Goal: Transaction & Acquisition: Book appointment/travel/reservation

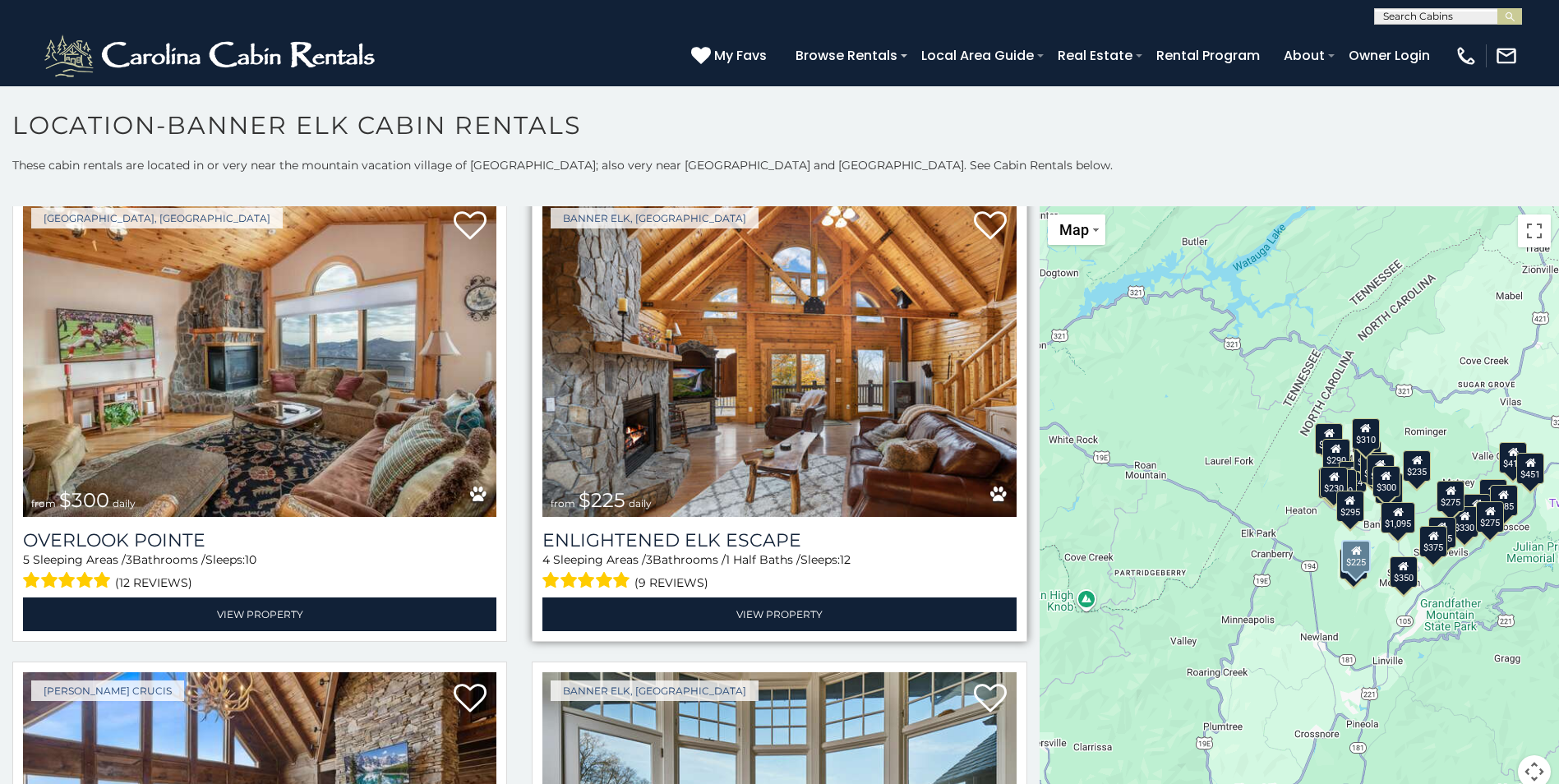
scroll to position [83, 0]
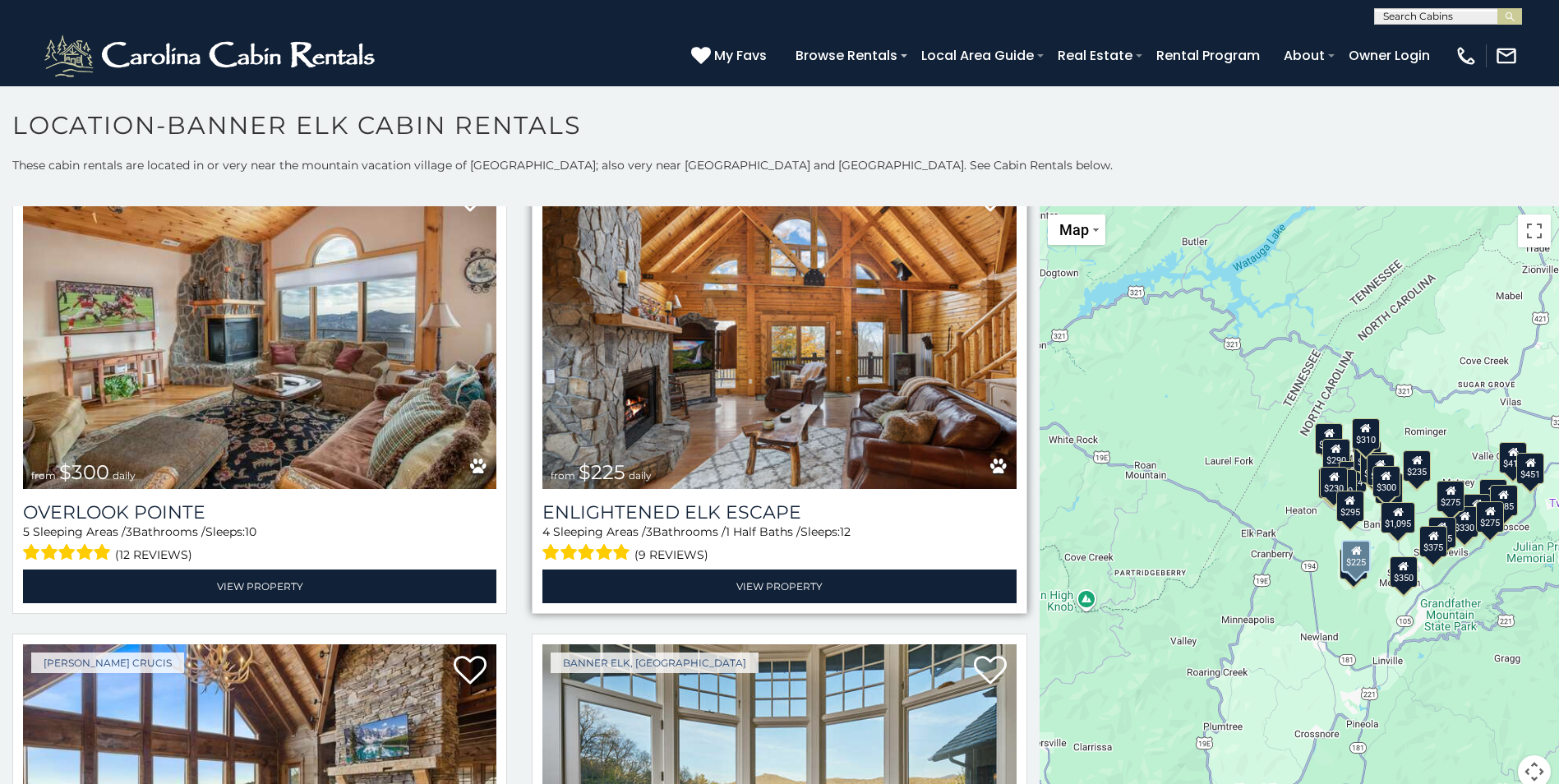
click at [907, 348] on img at bounding box center [779, 330] width 473 height 318
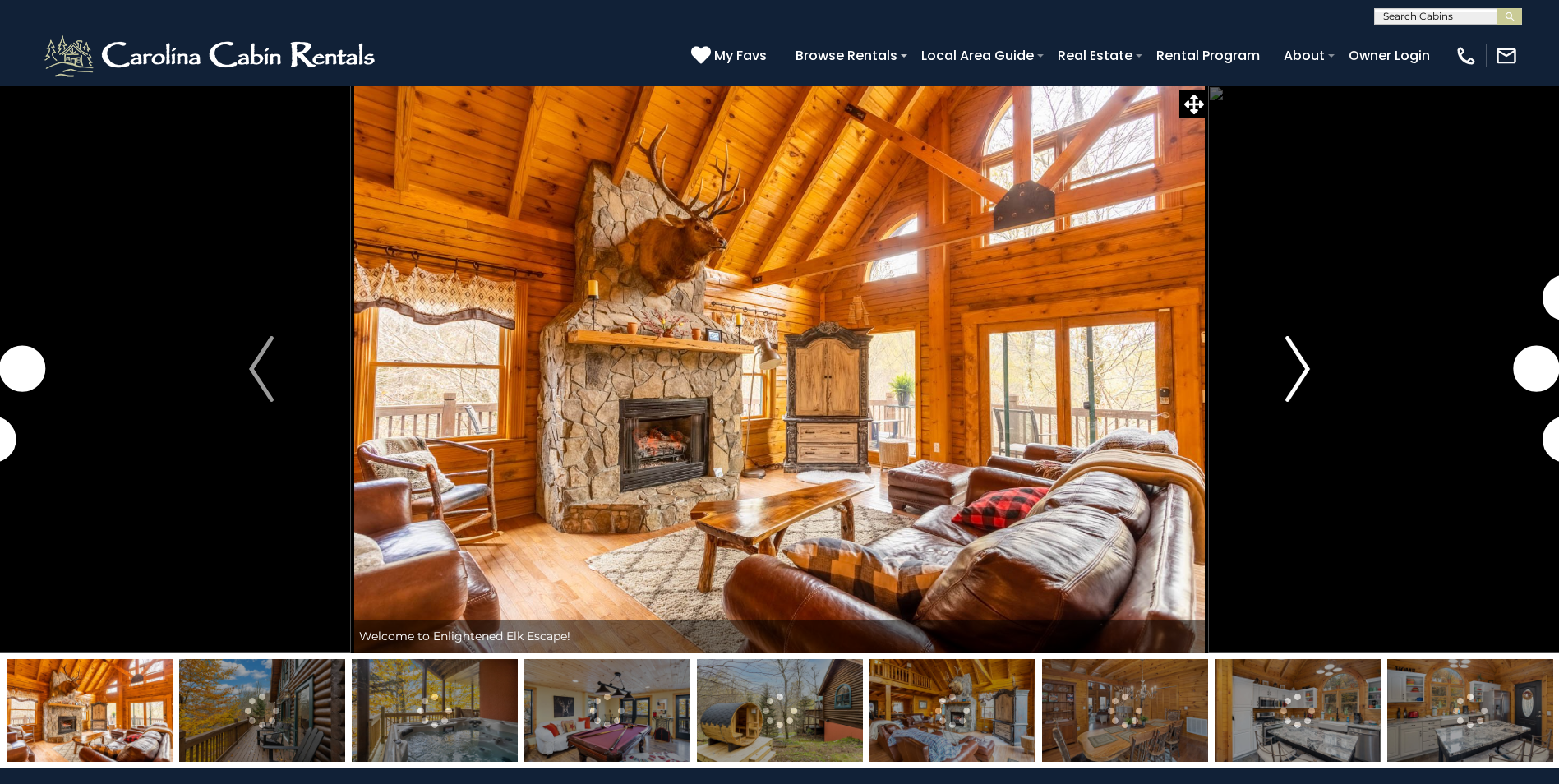
click at [1303, 363] on img "Next" at bounding box center [1298, 369] width 25 height 66
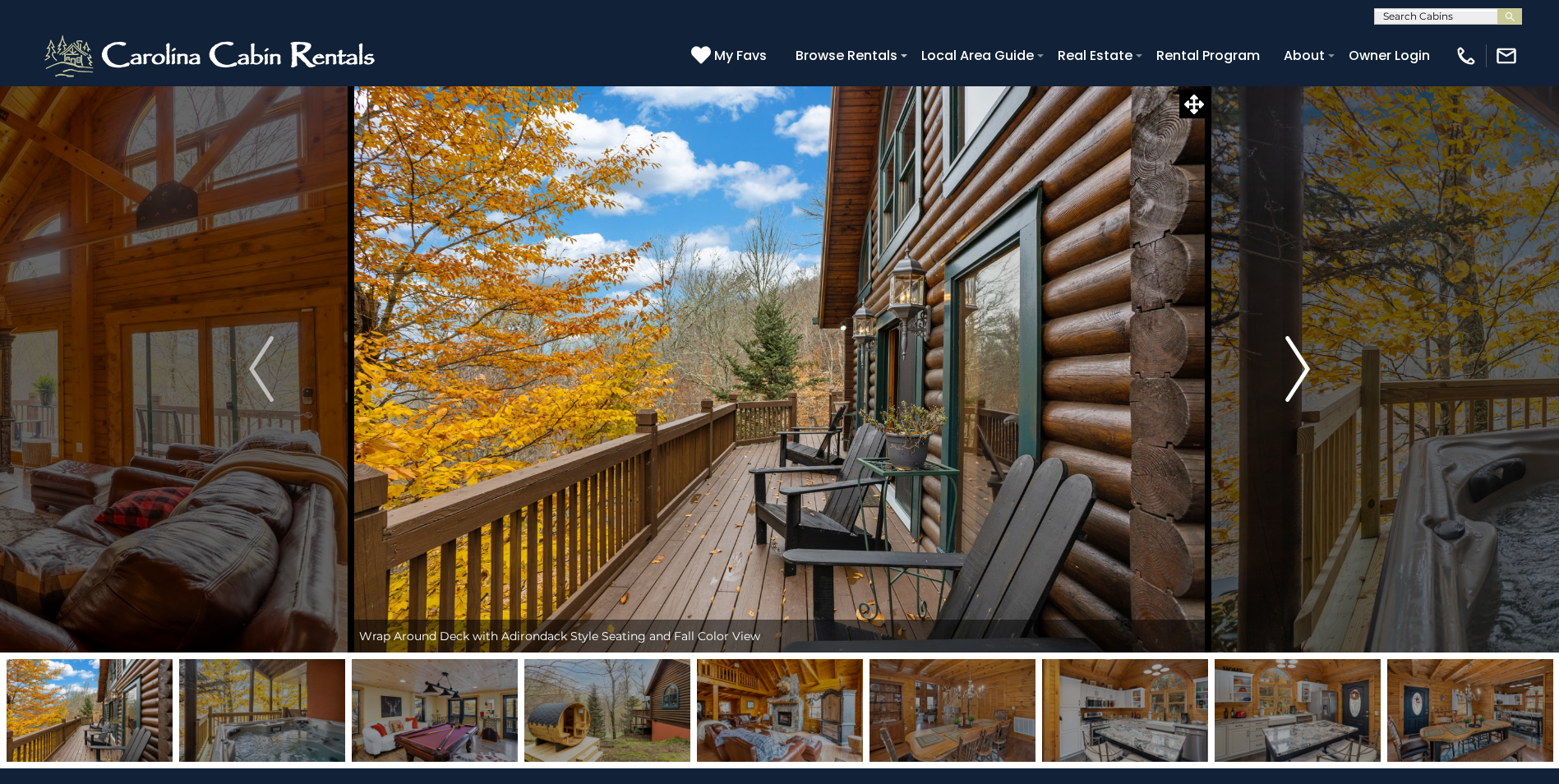
click at [1295, 357] on img "Next" at bounding box center [1298, 369] width 25 height 66
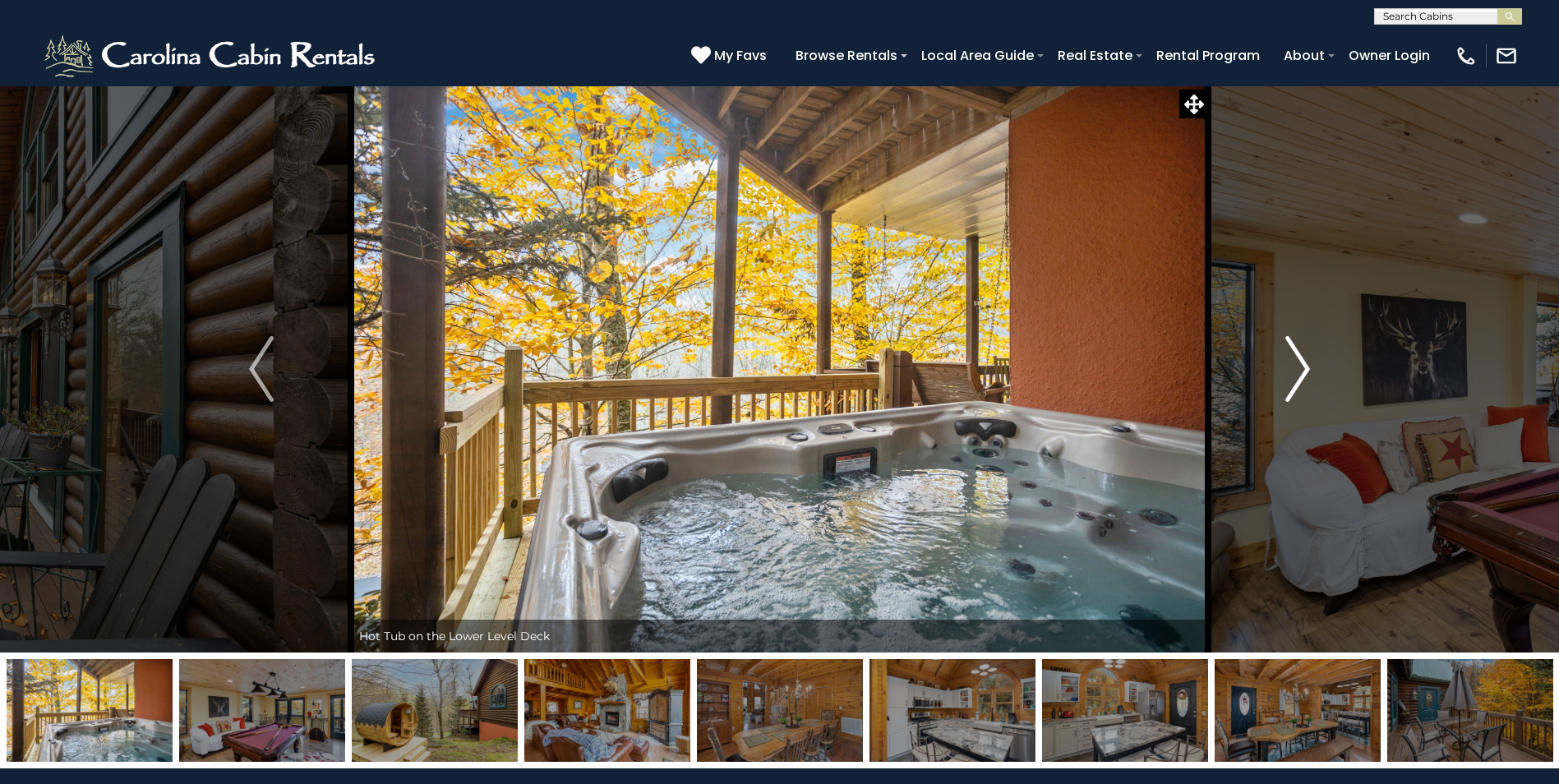
click at [1295, 357] on img "Next" at bounding box center [1298, 369] width 25 height 66
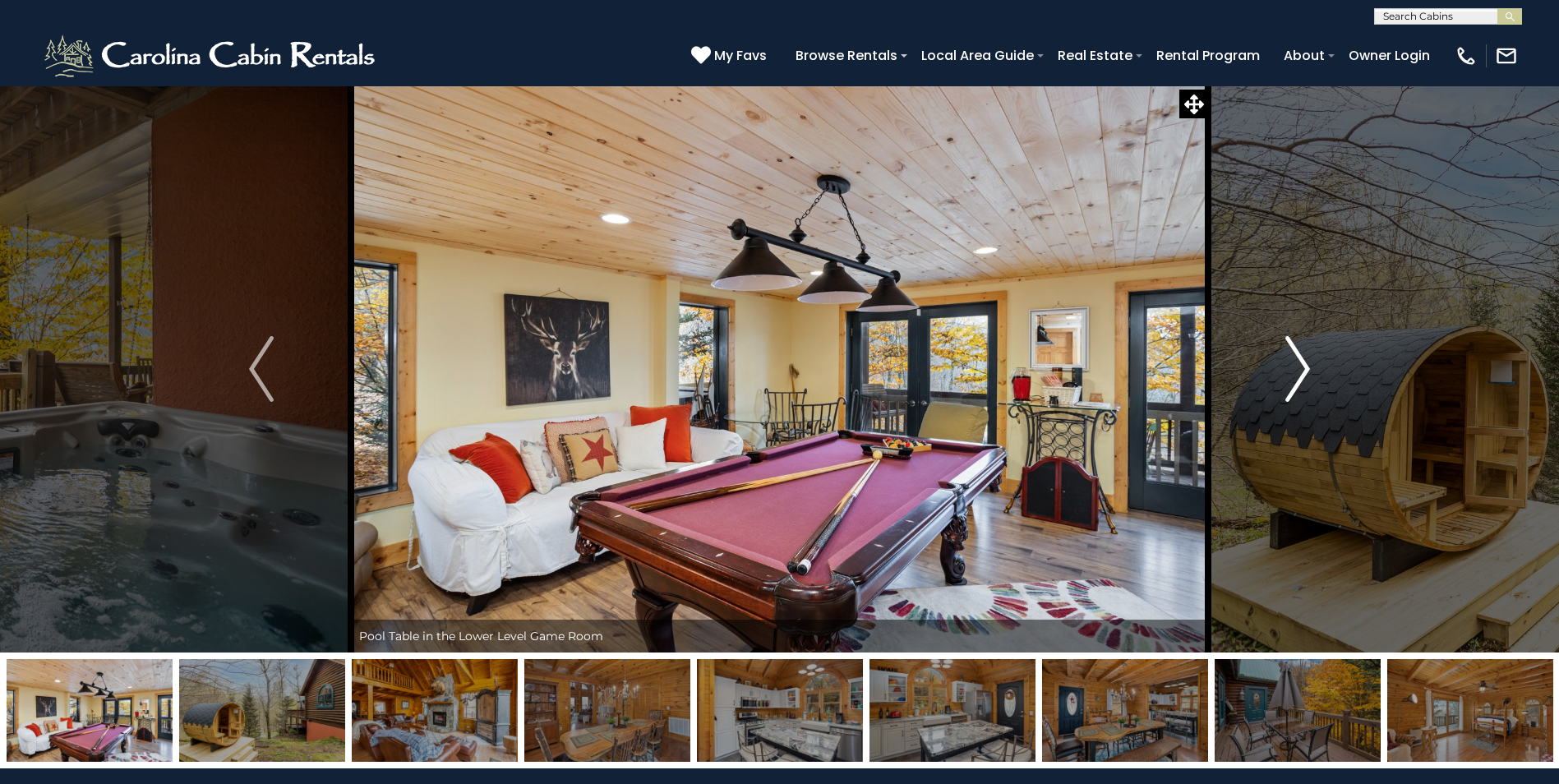
click at [1295, 357] on img "Next" at bounding box center [1298, 369] width 25 height 66
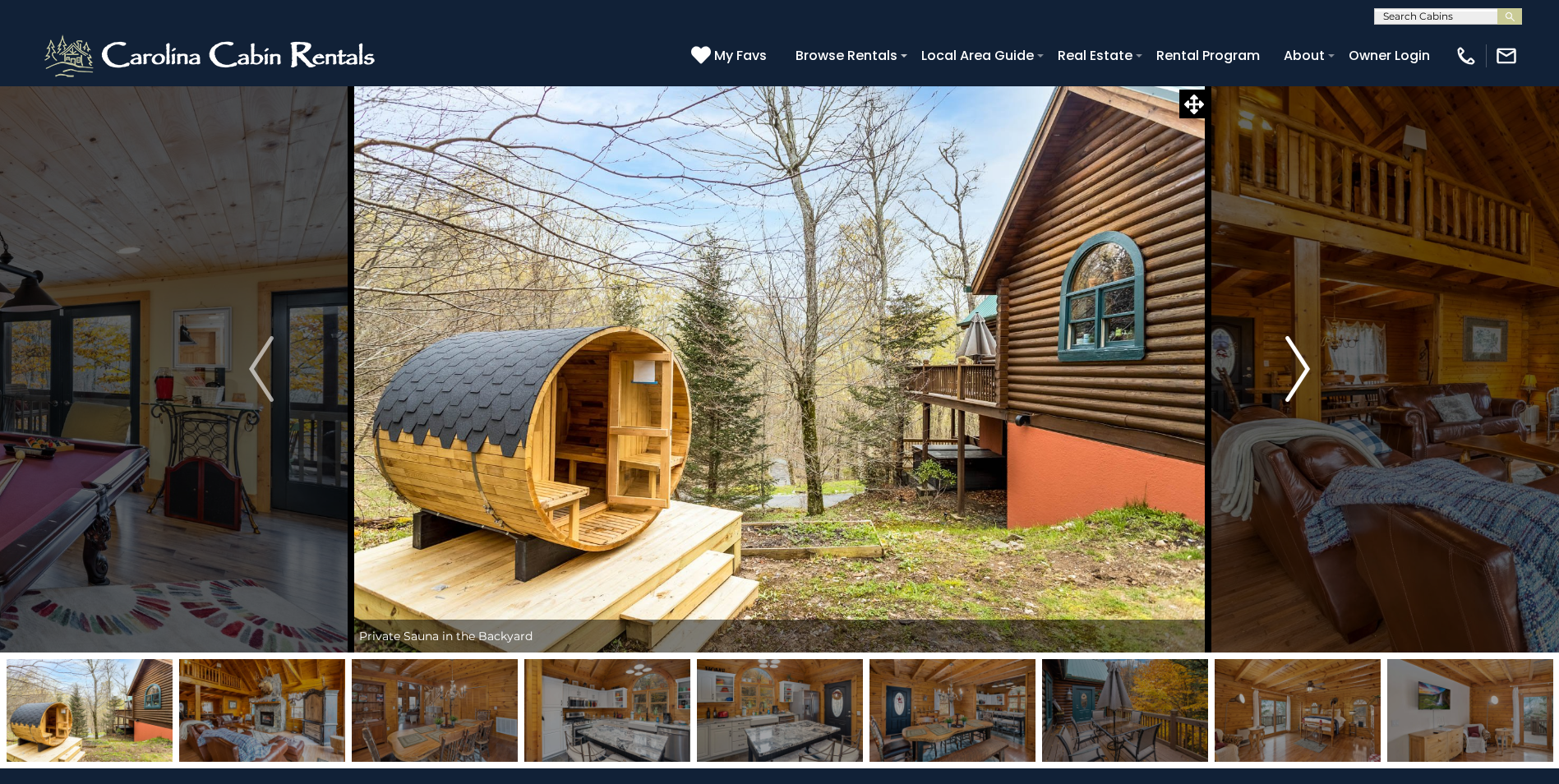
click at [1295, 357] on img "Next" at bounding box center [1298, 369] width 25 height 66
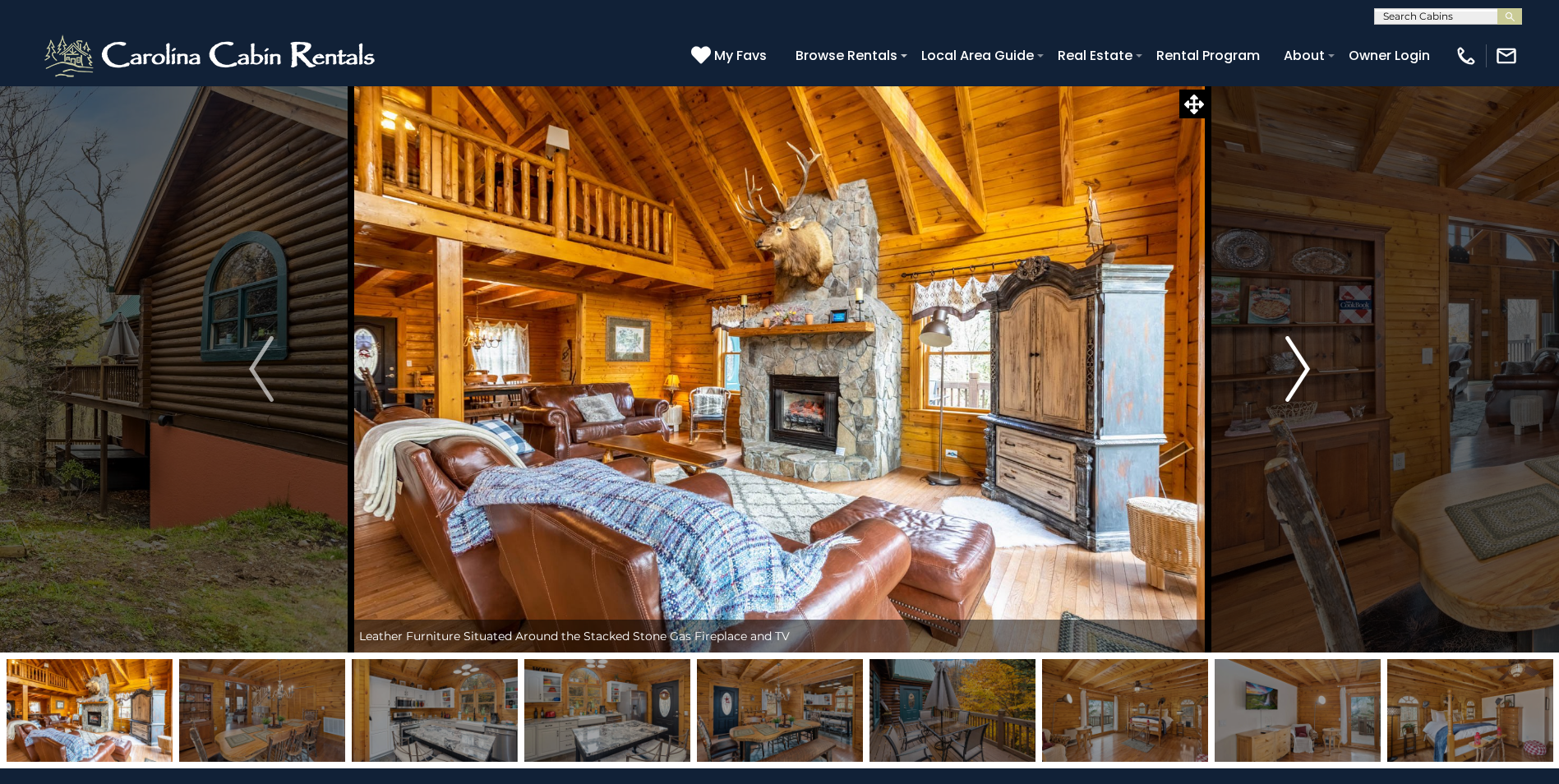
click at [1296, 355] on img "Next" at bounding box center [1298, 369] width 25 height 66
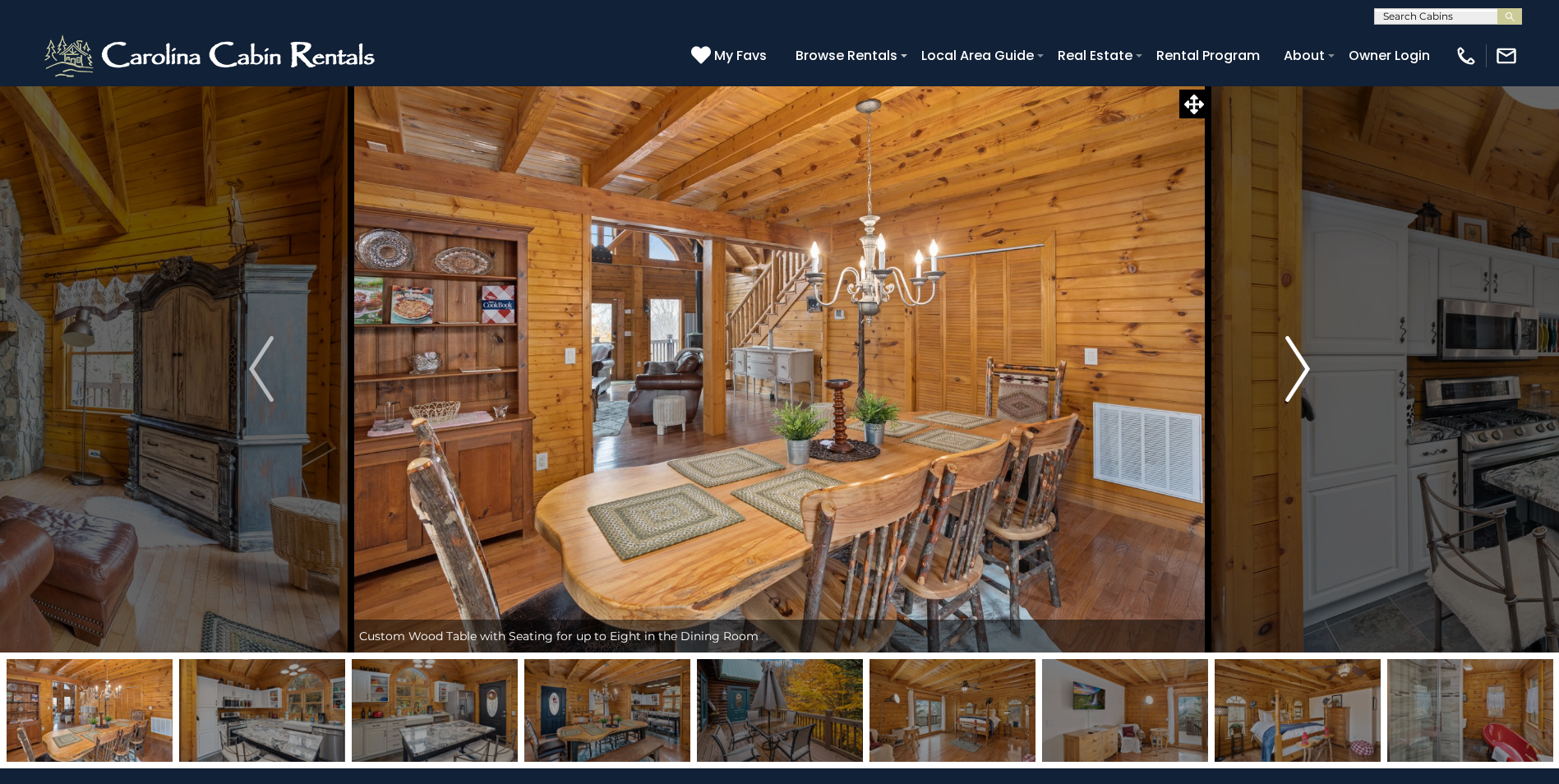
click at [1296, 355] on img "Next" at bounding box center [1298, 369] width 25 height 66
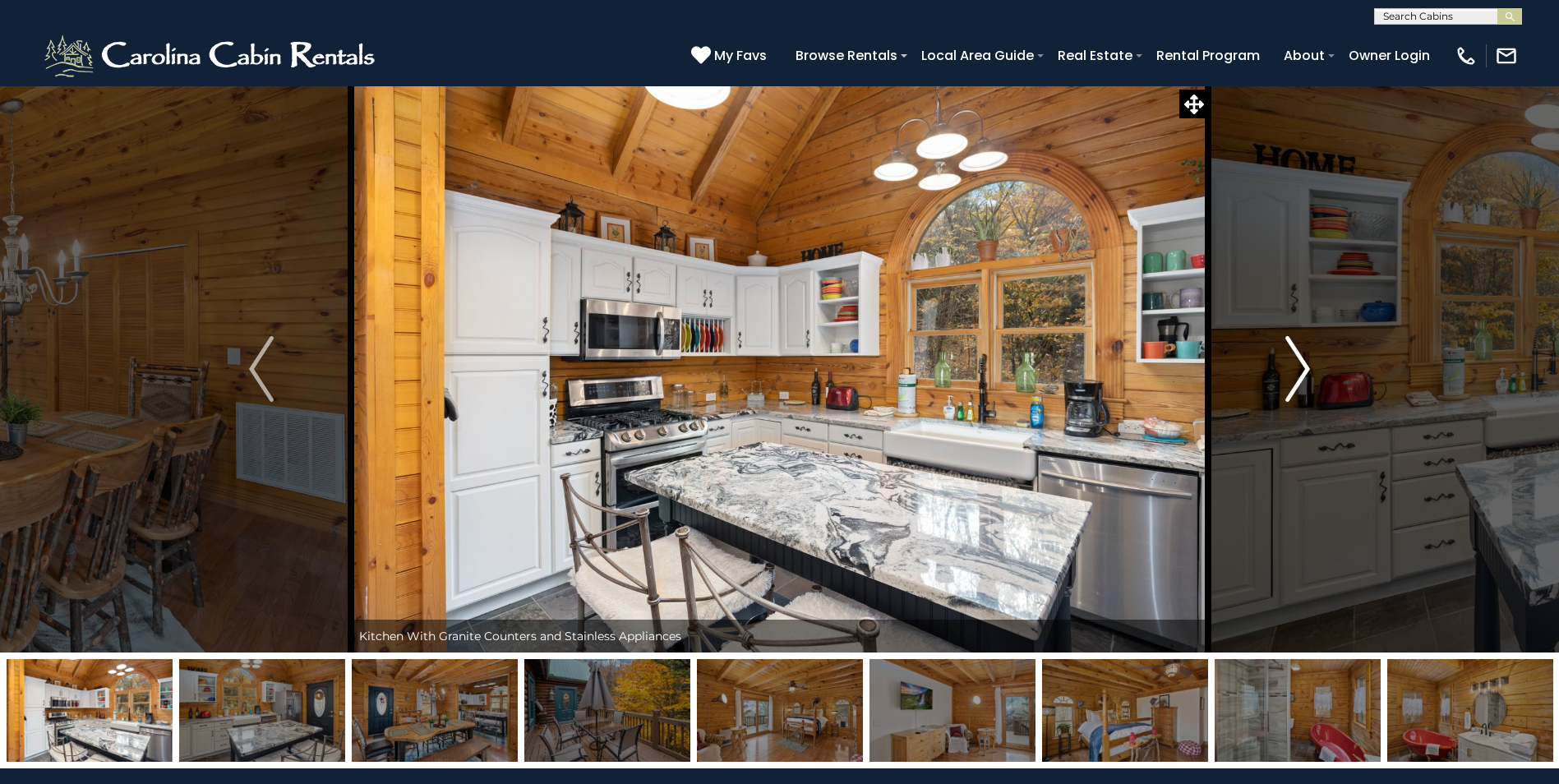
click at [1296, 355] on img "Next" at bounding box center [1298, 369] width 25 height 66
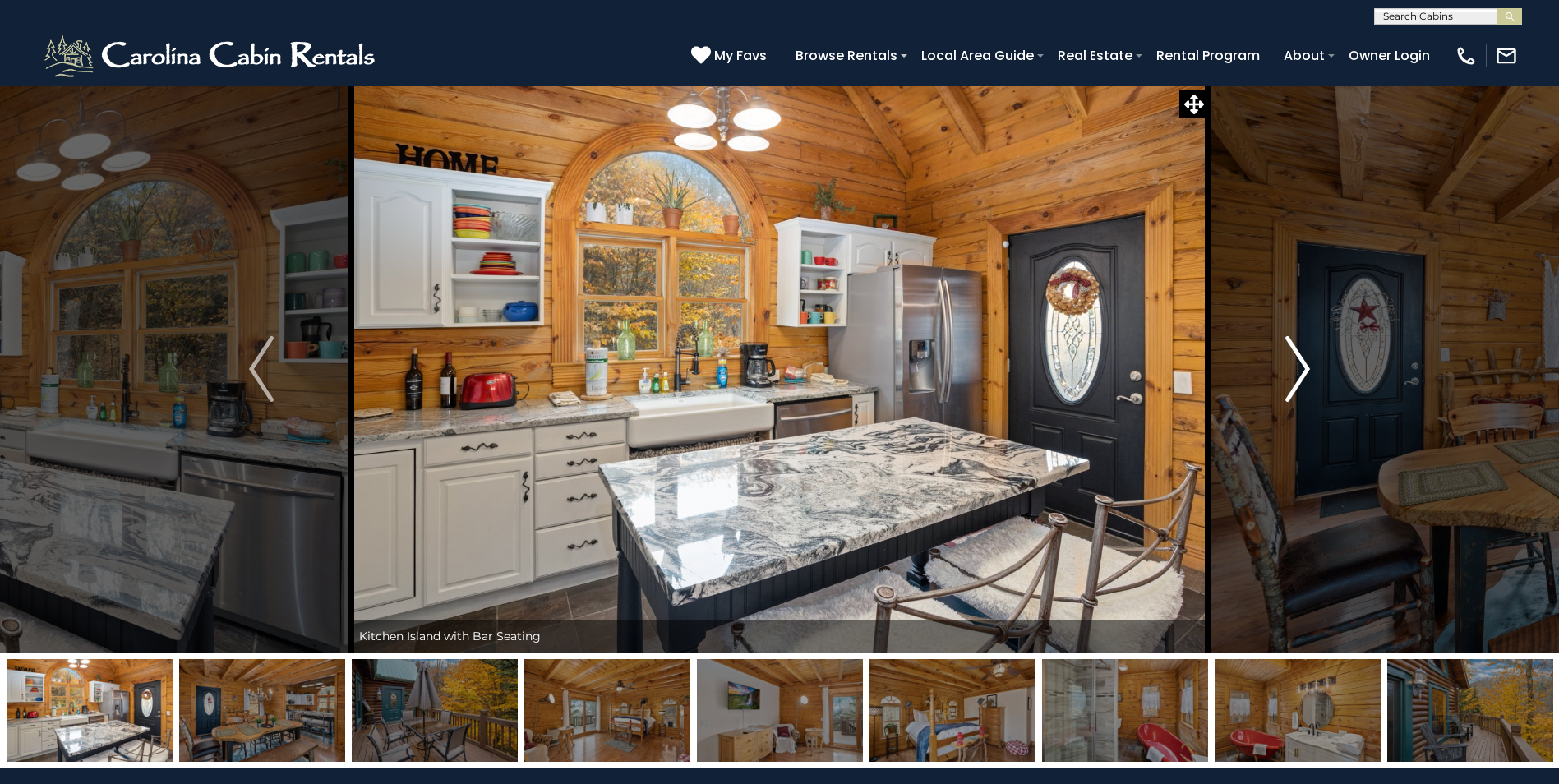
click at [1296, 355] on img "Next" at bounding box center [1298, 369] width 25 height 66
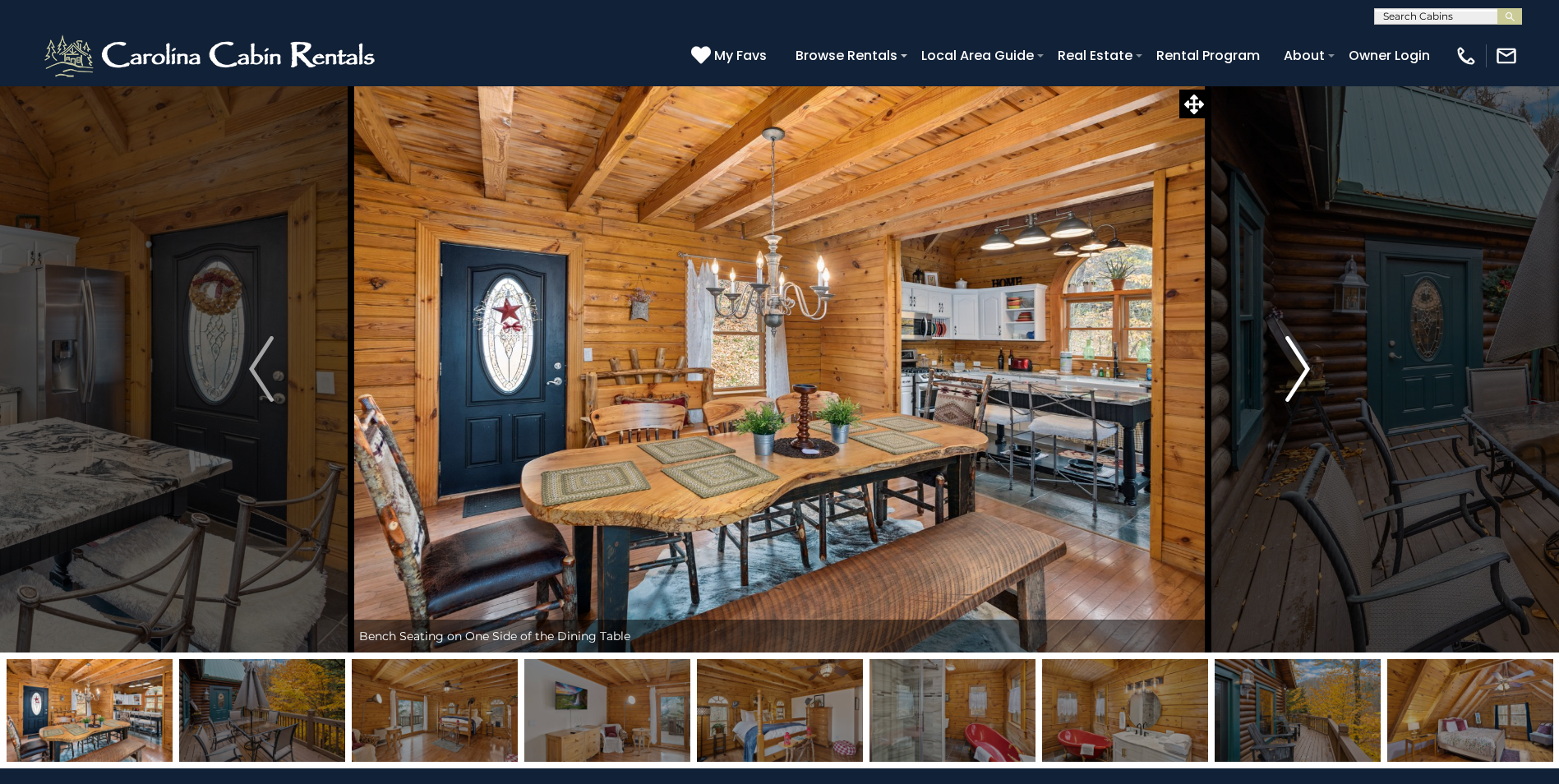
click at [1296, 355] on img "Next" at bounding box center [1298, 369] width 25 height 66
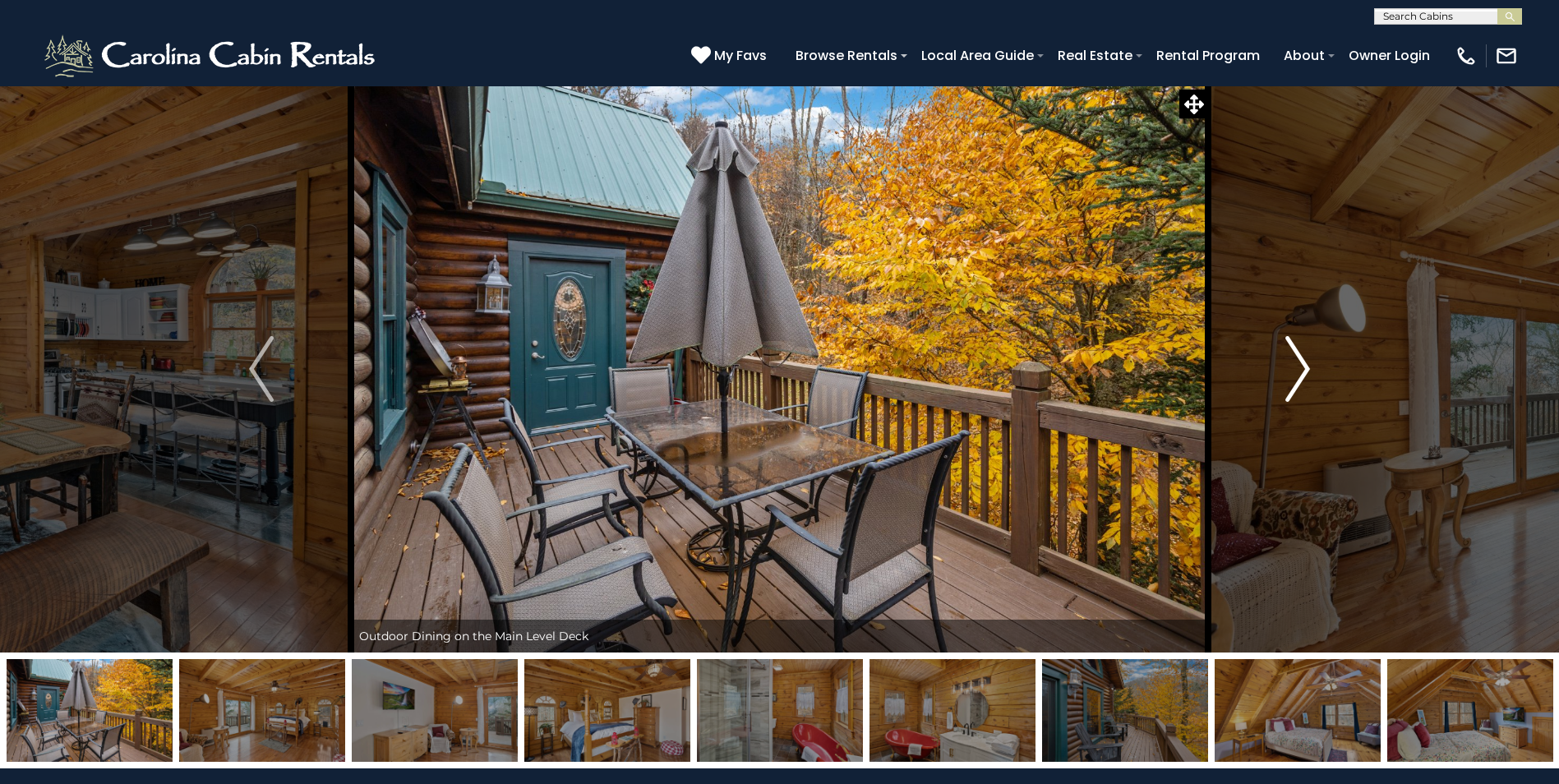
click at [1296, 355] on img "Next" at bounding box center [1298, 369] width 25 height 66
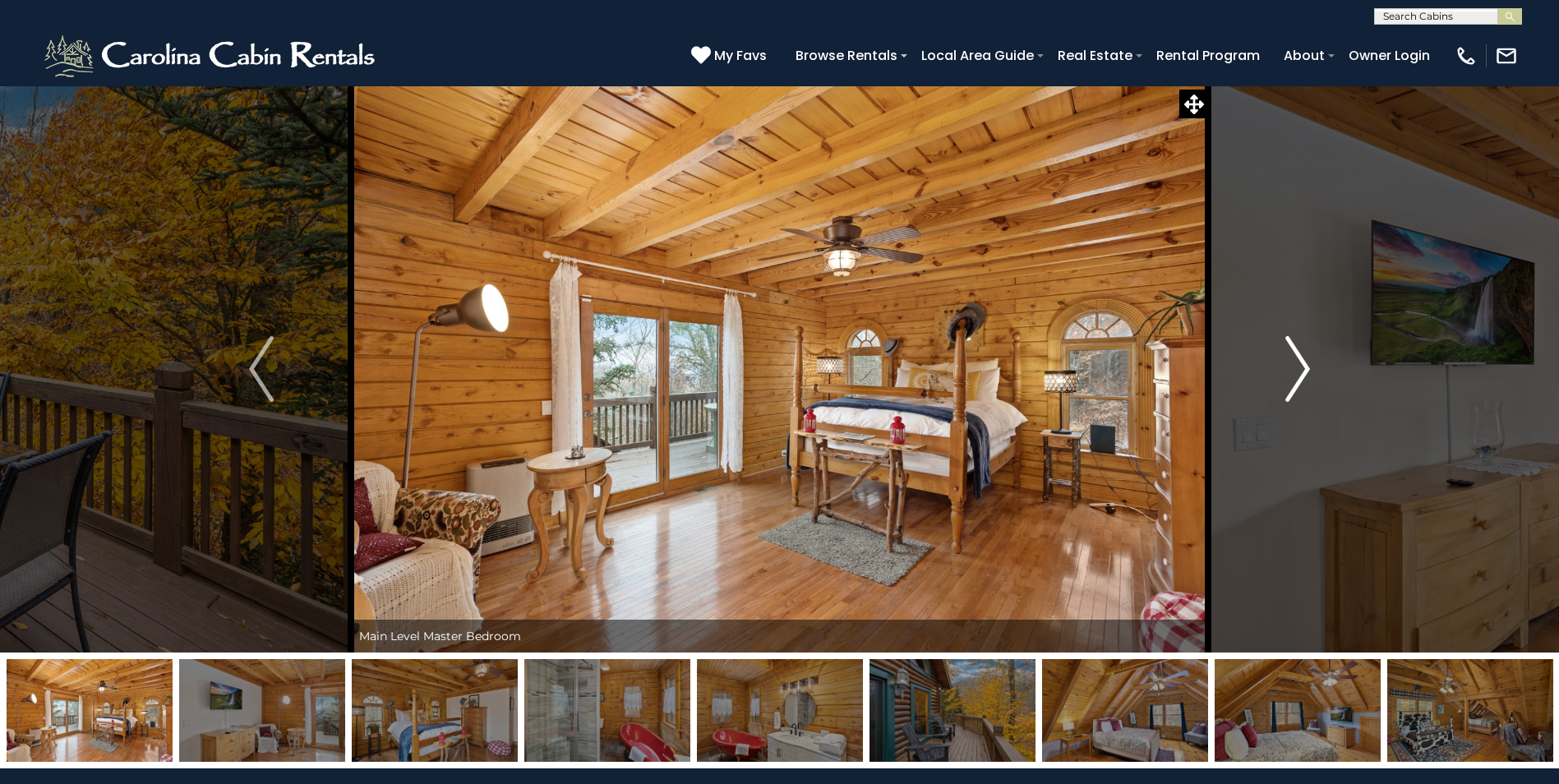
click at [1296, 355] on img "Next" at bounding box center [1298, 369] width 25 height 66
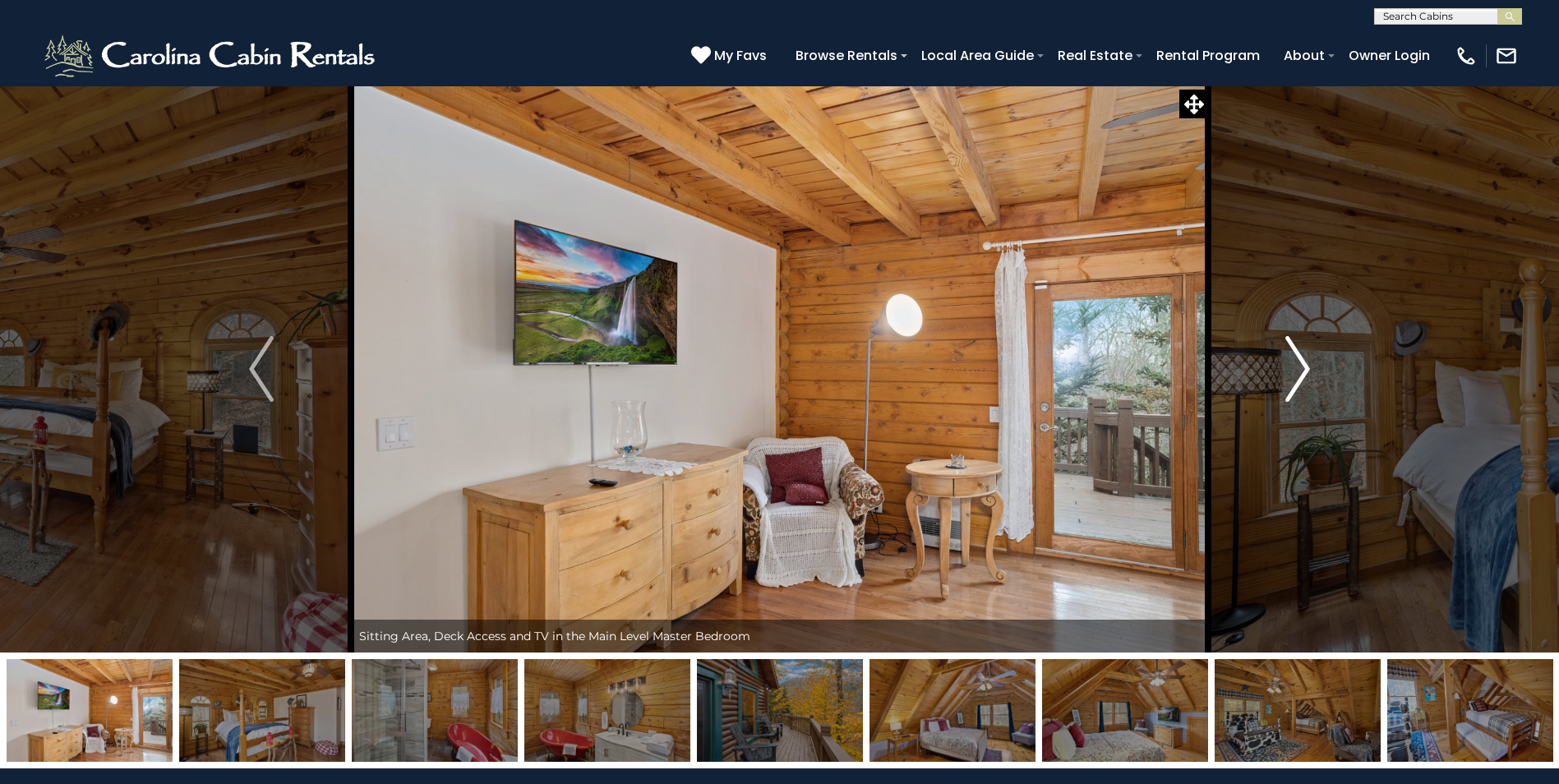
click at [1296, 355] on img "Next" at bounding box center [1298, 369] width 25 height 66
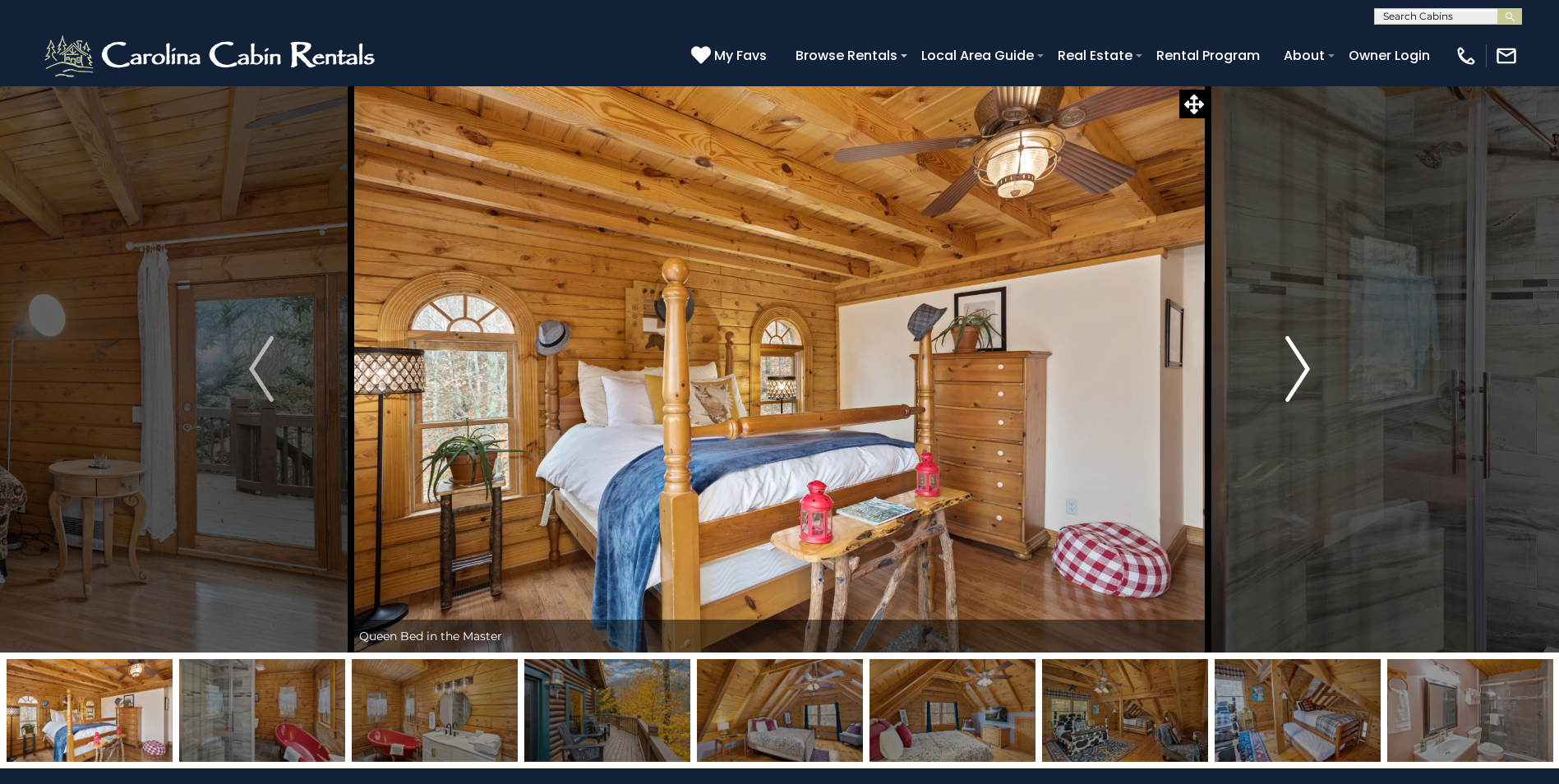
click at [1296, 355] on img "Next" at bounding box center [1298, 369] width 25 height 66
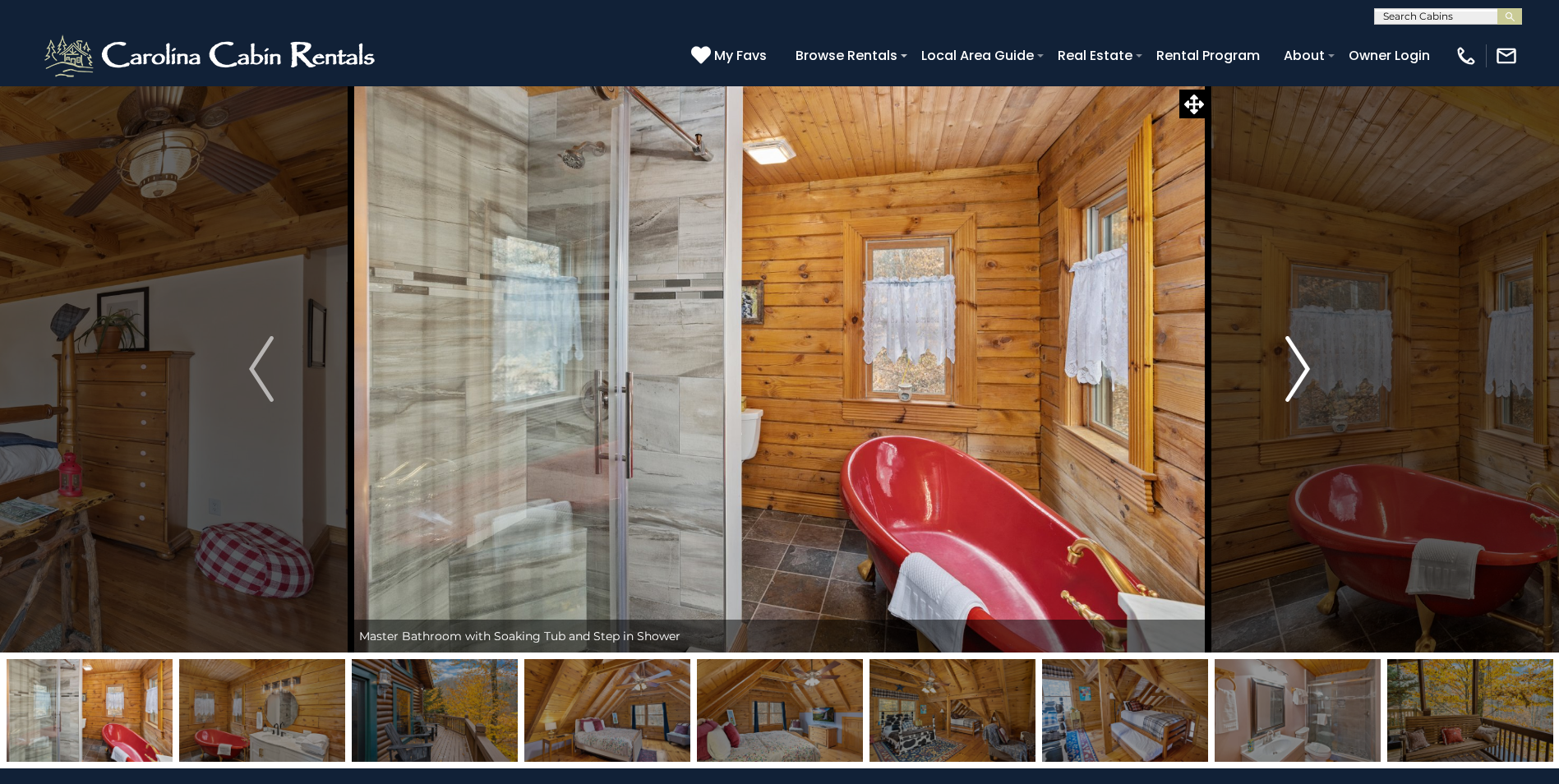
click at [1296, 355] on img "Next" at bounding box center [1298, 369] width 25 height 66
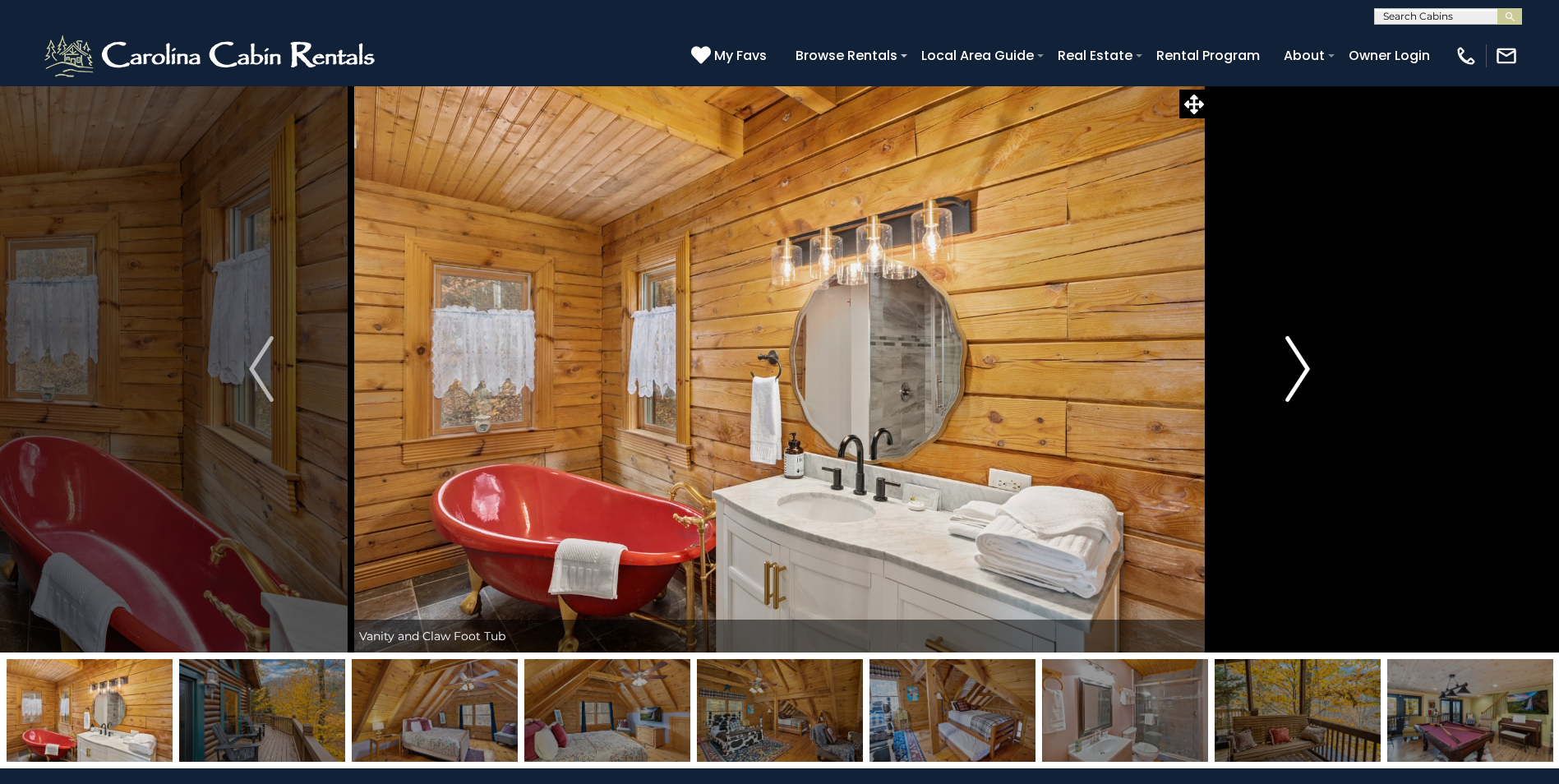
click at [1296, 355] on img "Next" at bounding box center [1298, 369] width 25 height 66
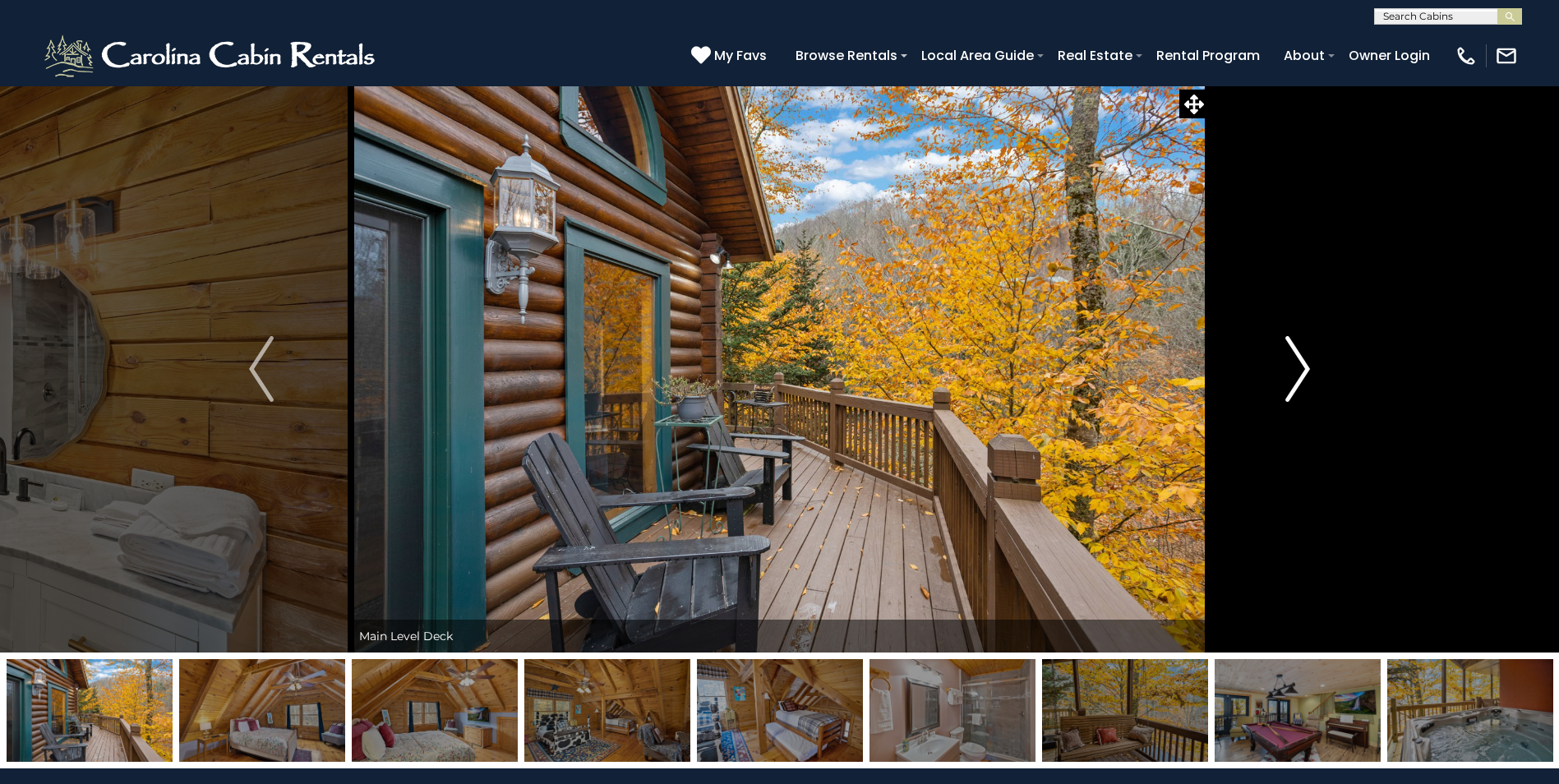
click at [1296, 355] on img "Next" at bounding box center [1298, 369] width 25 height 66
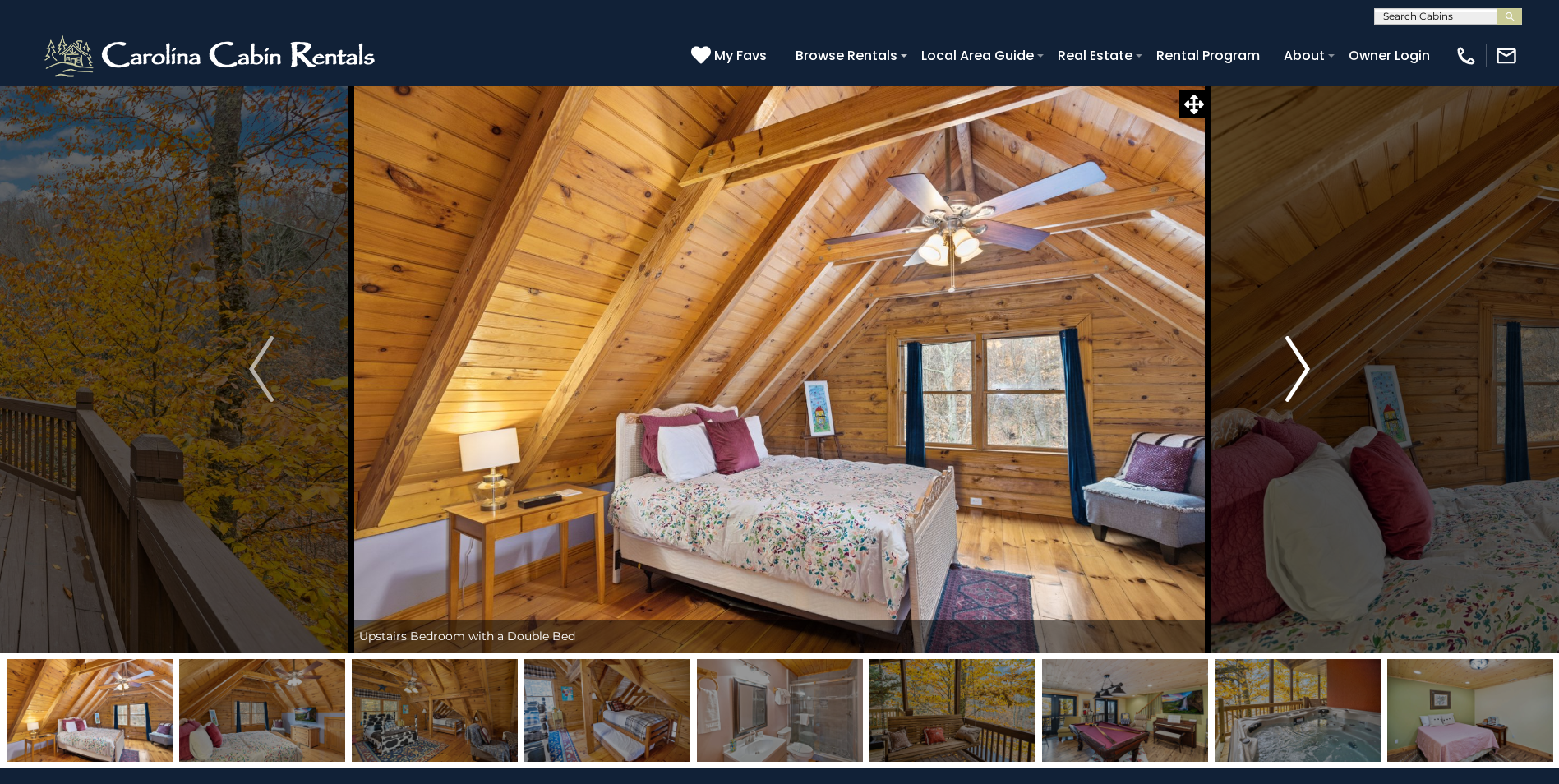
click at [1296, 355] on img "Next" at bounding box center [1298, 369] width 25 height 66
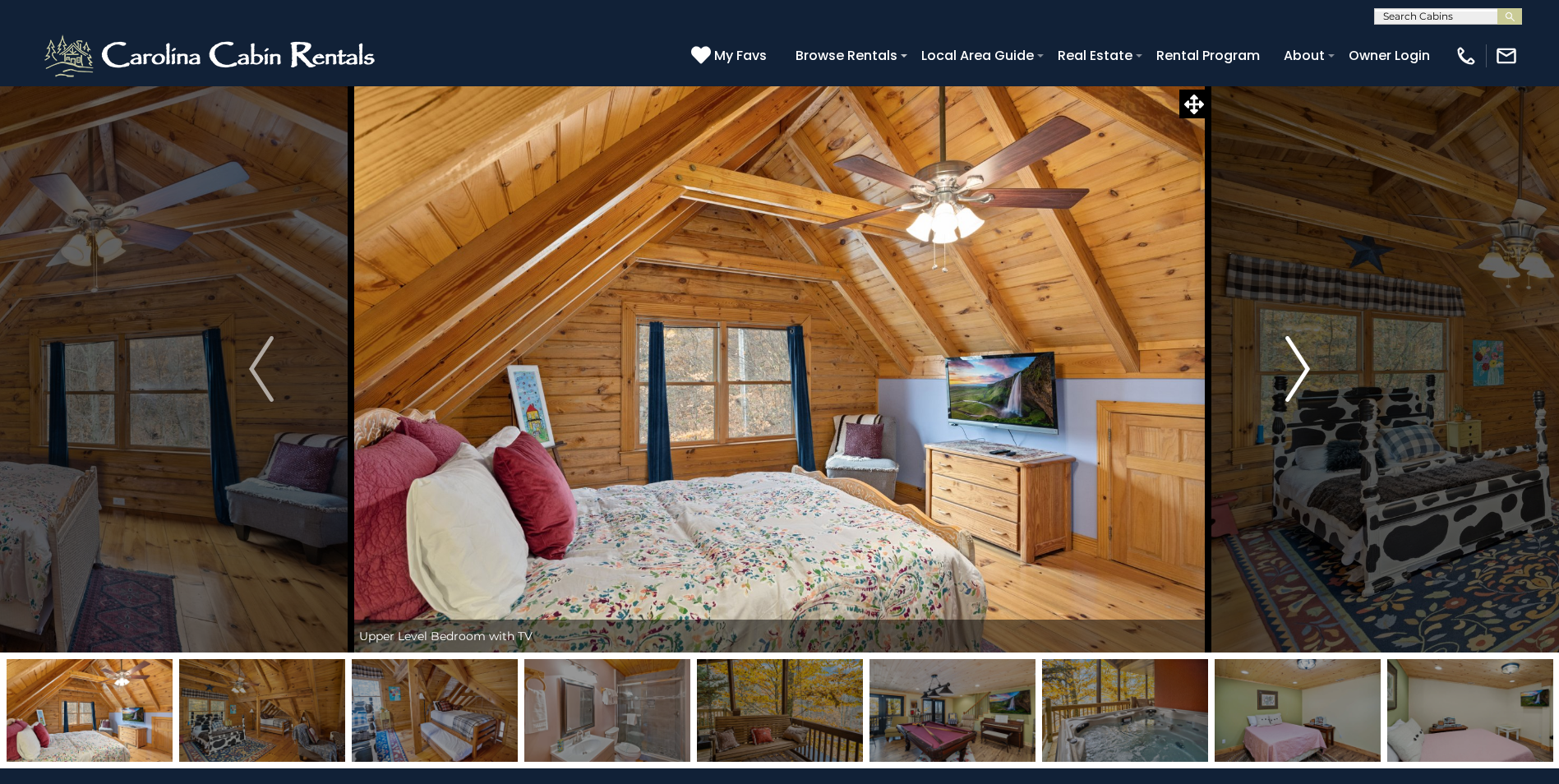
click at [1296, 355] on img "Next" at bounding box center [1298, 369] width 25 height 66
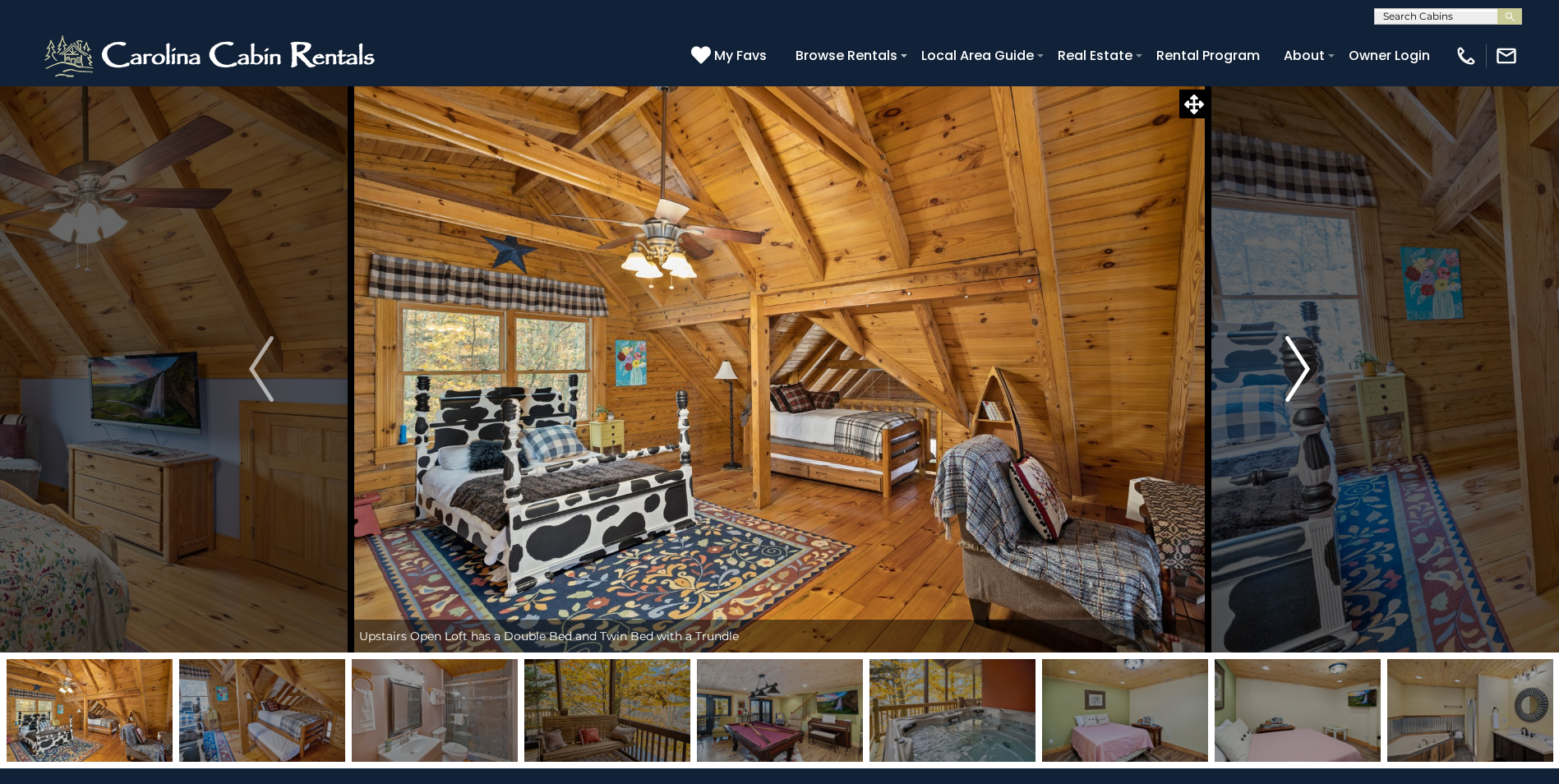
click at [1296, 355] on img "Next" at bounding box center [1298, 369] width 25 height 66
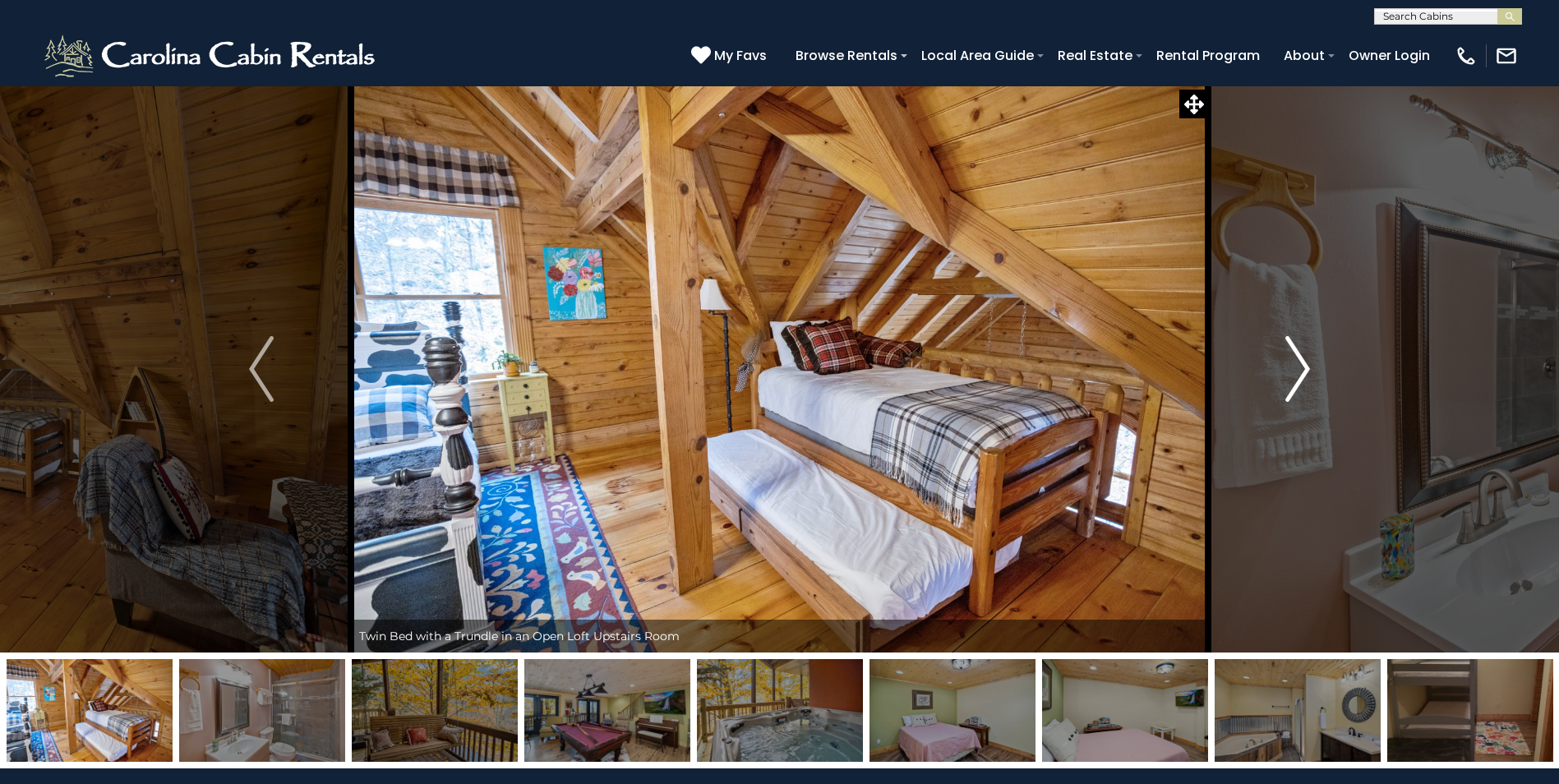
click at [1296, 355] on img "Next" at bounding box center [1298, 369] width 25 height 66
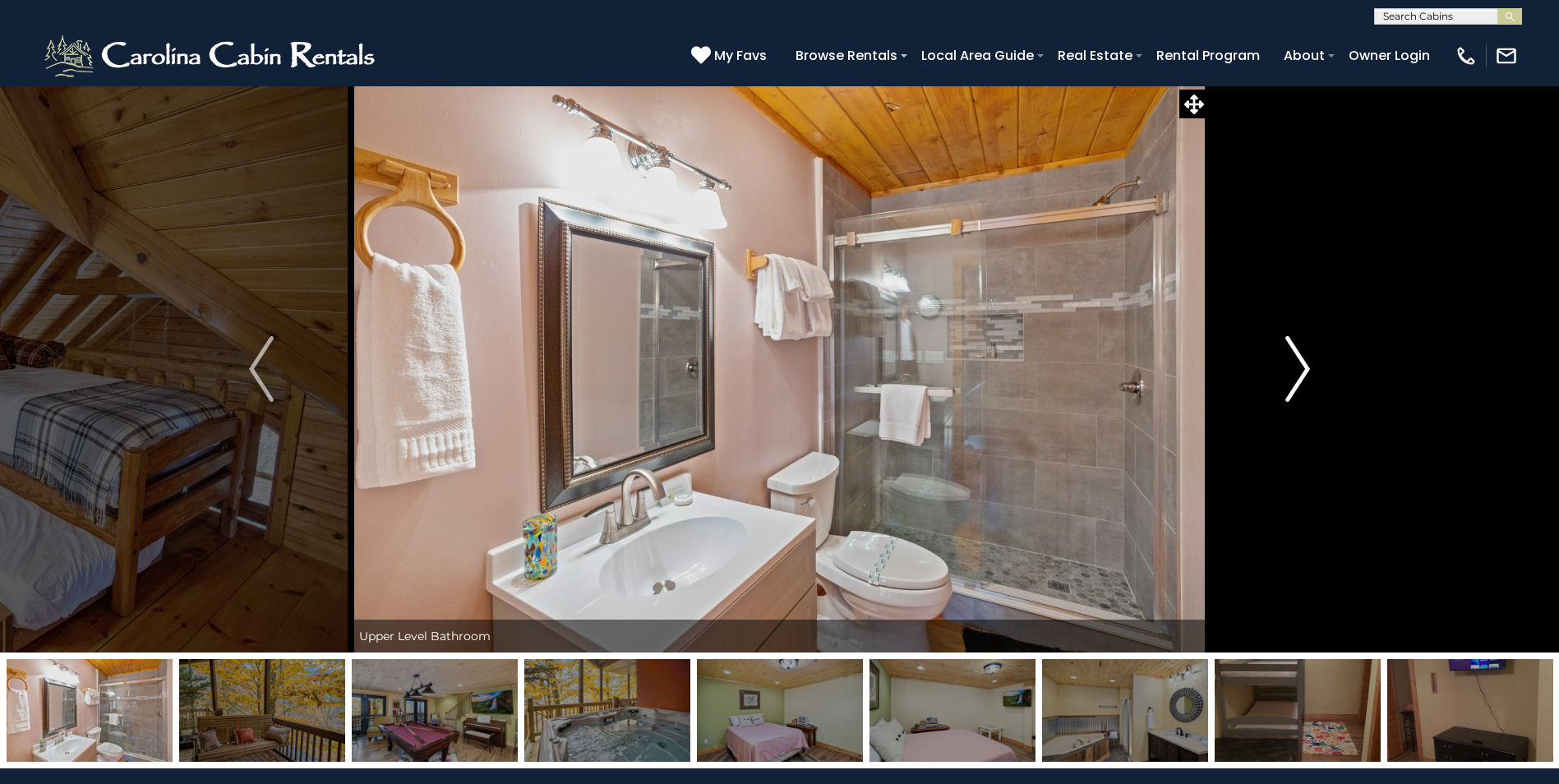
click at [1296, 355] on img "Next" at bounding box center [1298, 369] width 25 height 66
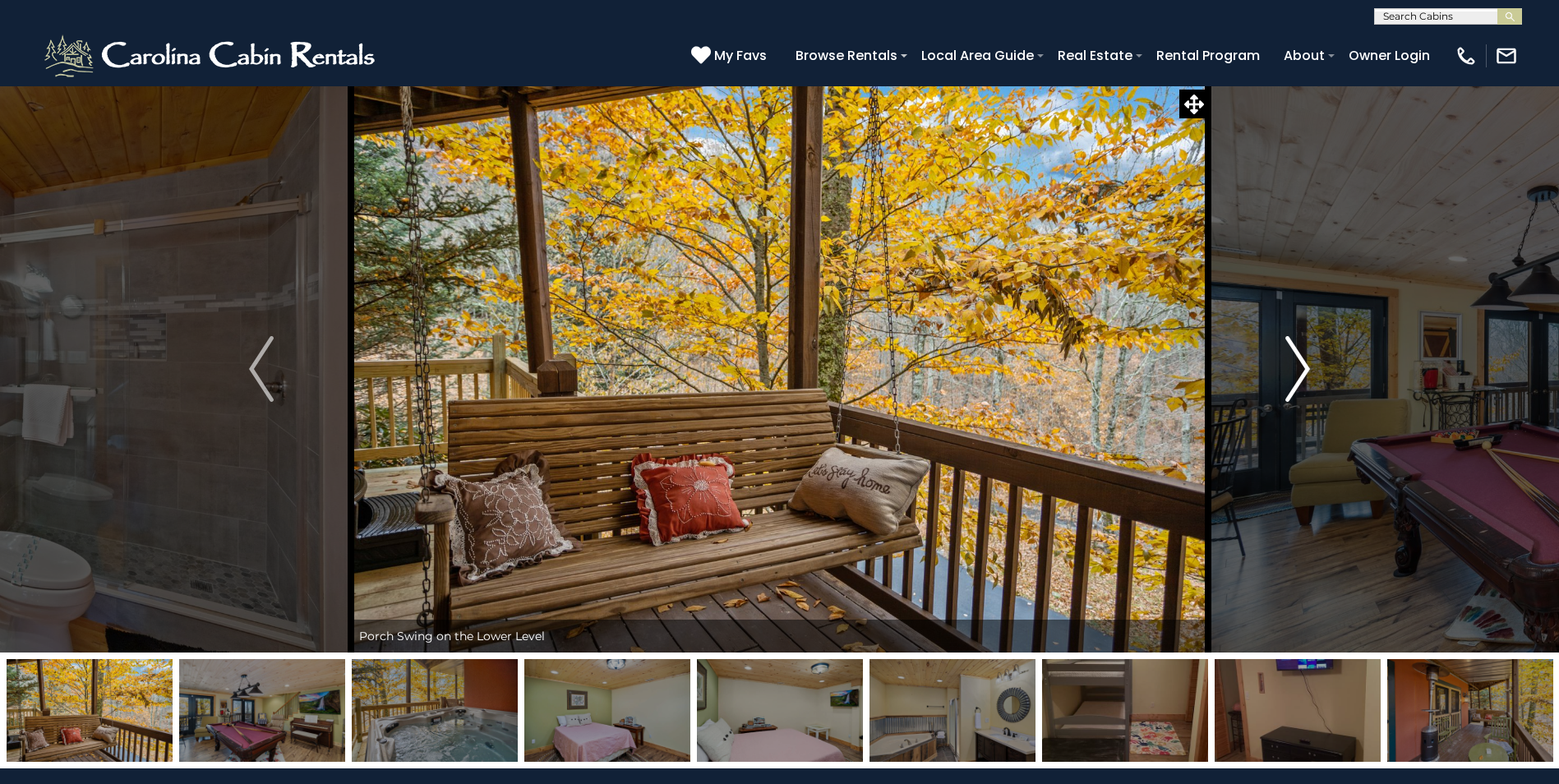
click at [1296, 355] on img "Next" at bounding box center [1298, 369] width 25 height 66
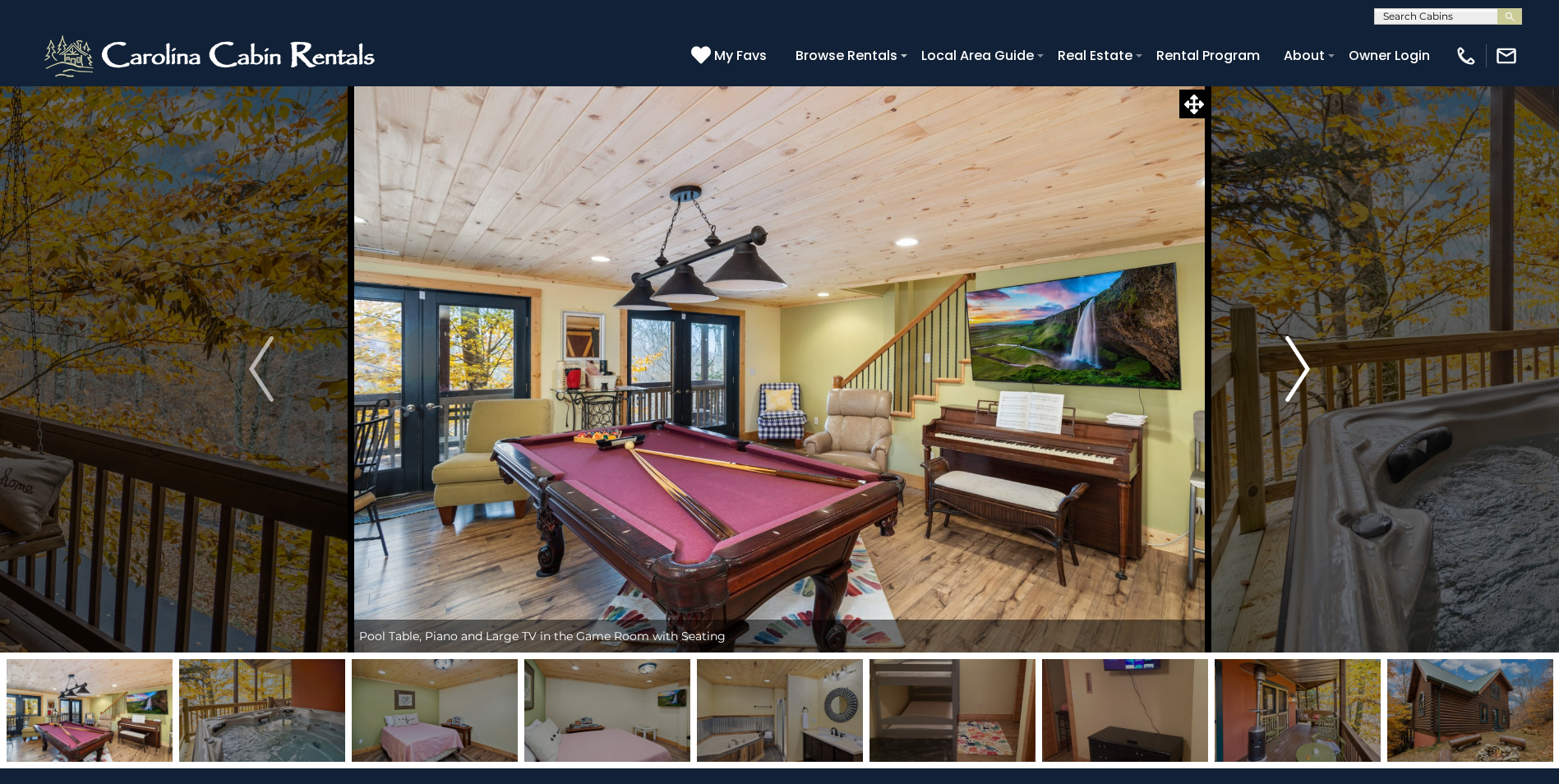
click at [1296, 355] on img "Next" at bounding box center [1298, 369] width 25 height 66
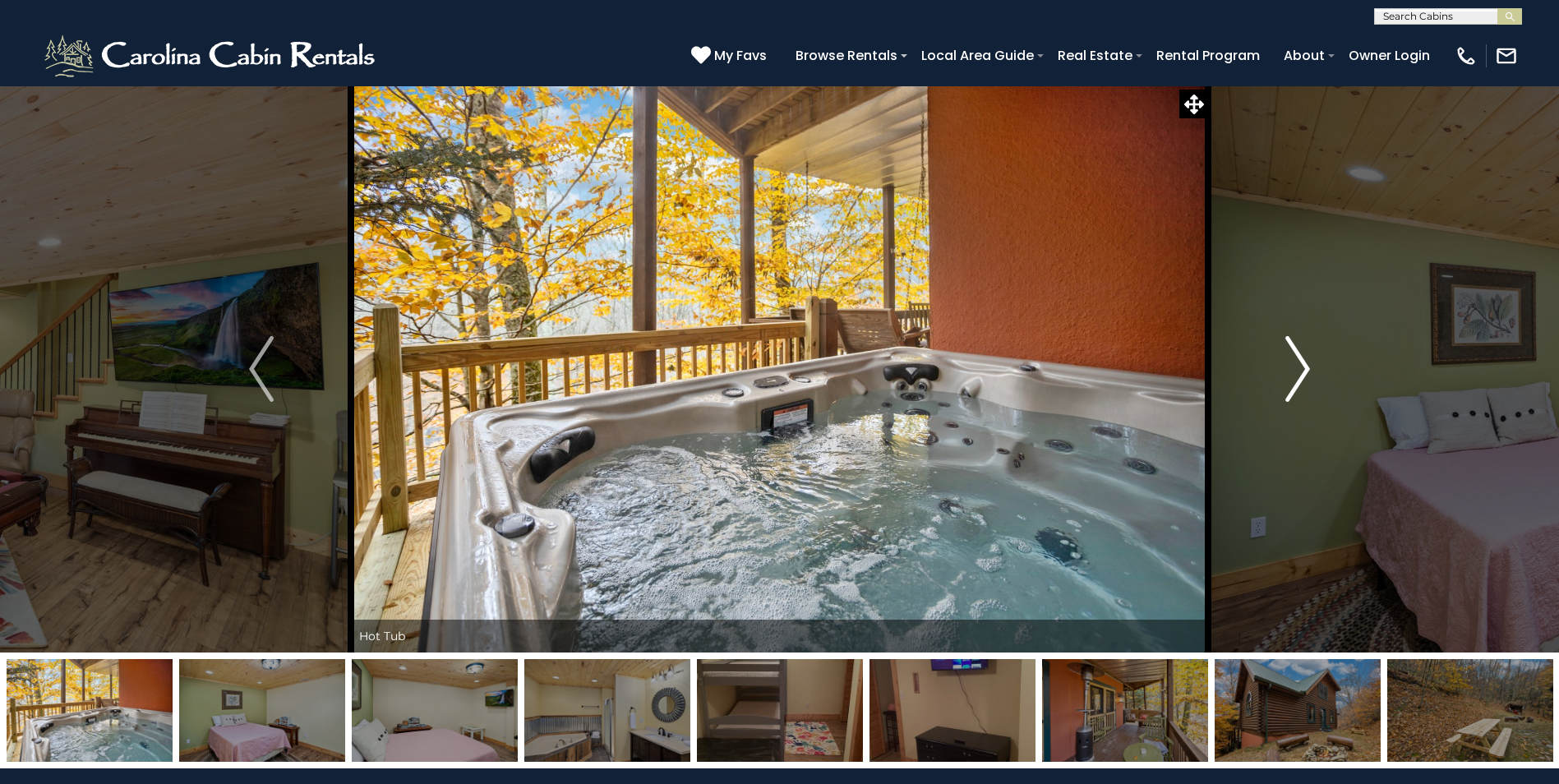
click at [1296, 355] on img "Next" at bounding box center [1298, 369] width 25 height 66
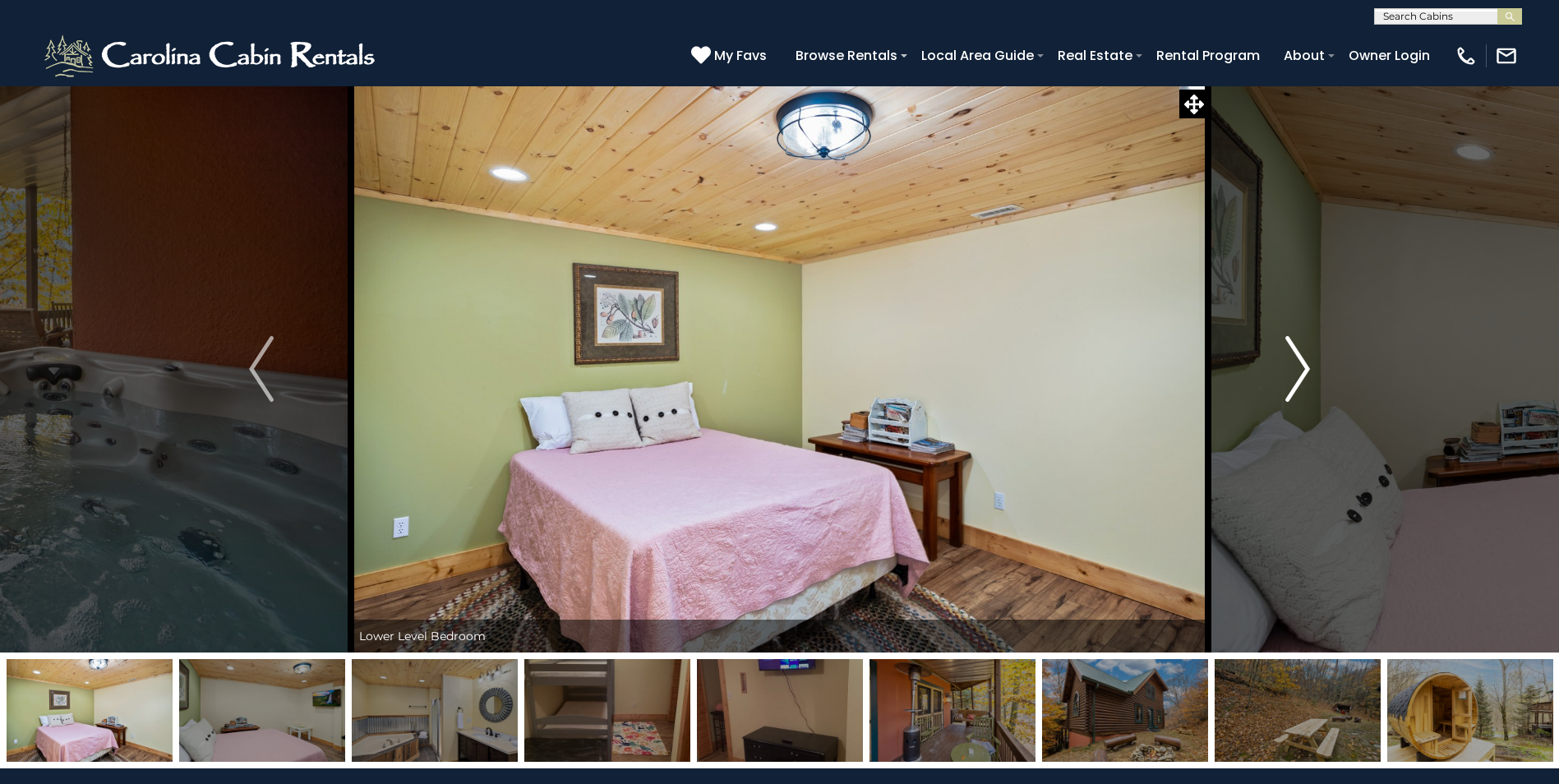
click at [1296, 355] on img "Next" at bounding box center [1298, 369] width 25 height 66
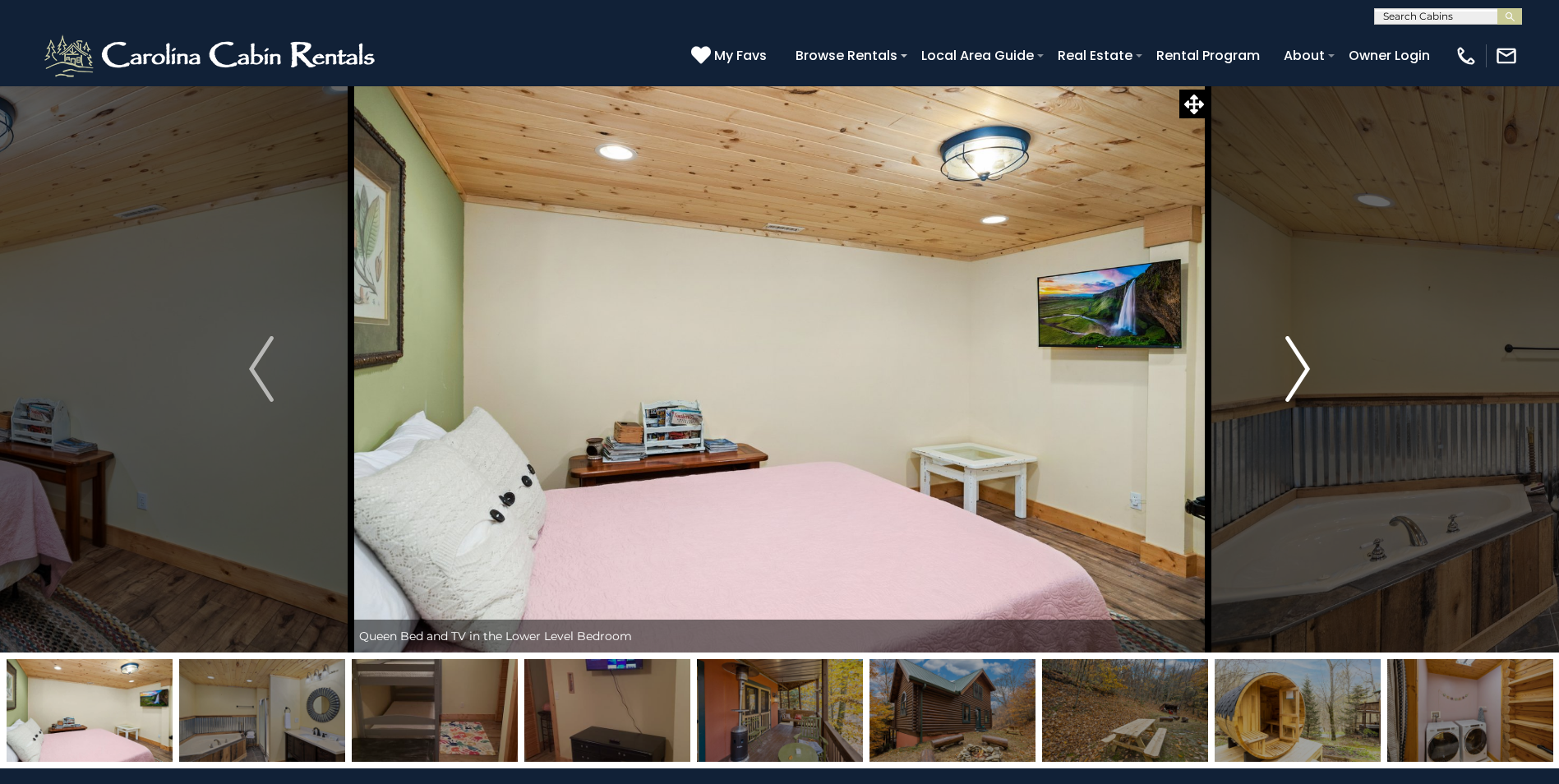
click at [1296, 355] on img "Next" at bounding box center [1298, 369] width 25 height 66
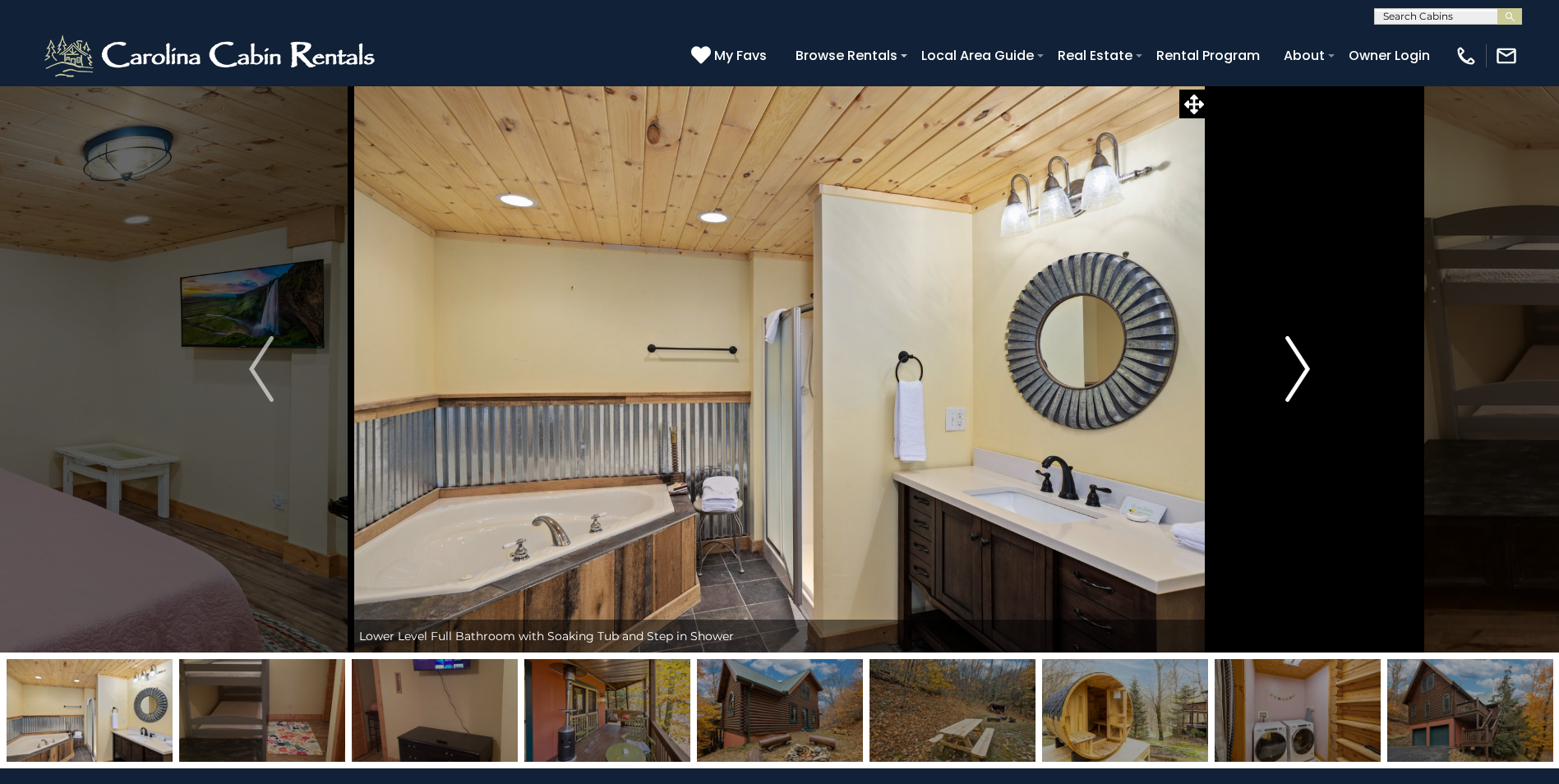
click at [1296, 355] on img "Next" at bounding box center [1298, 369] width 25 height 66
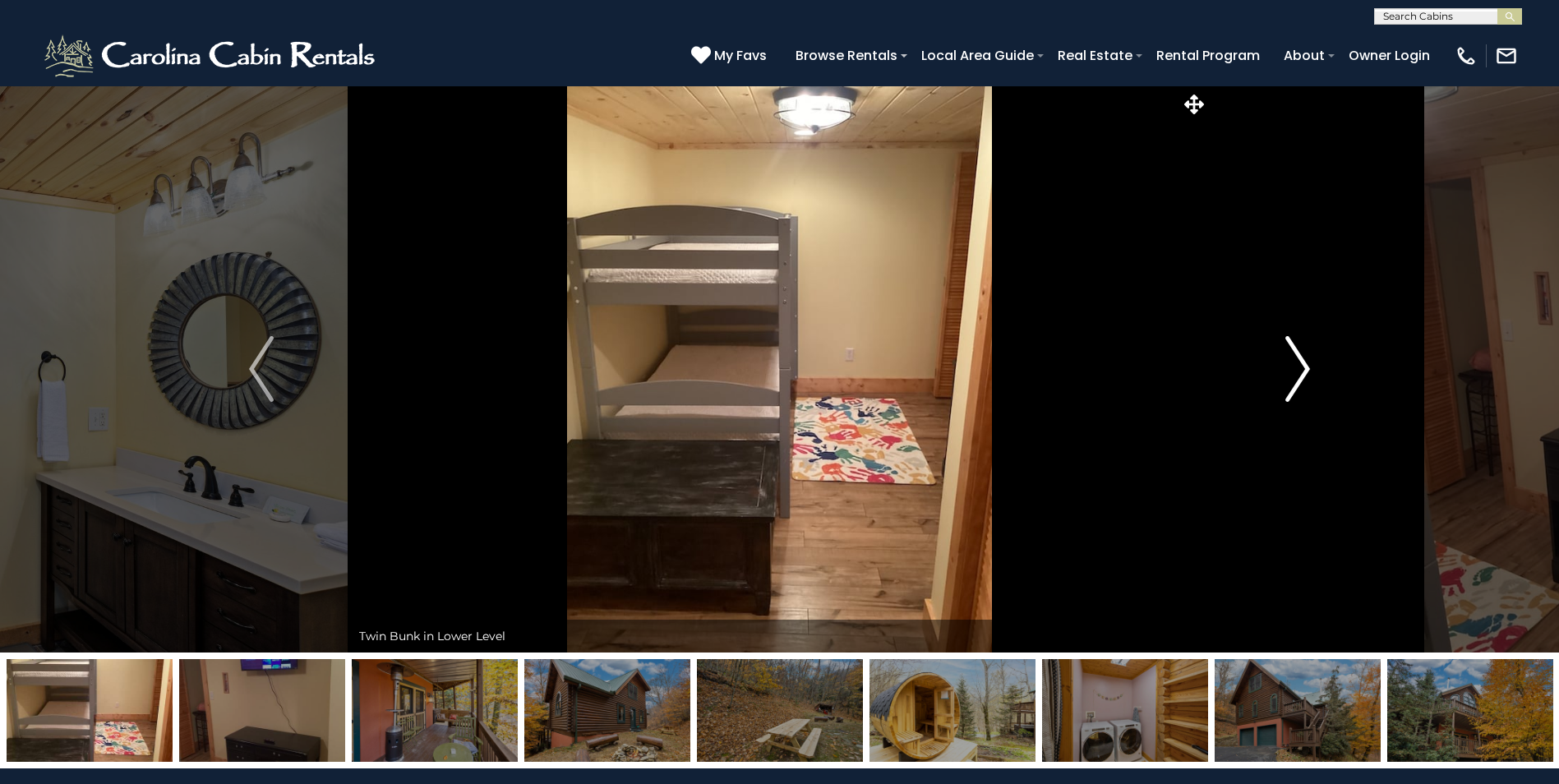
click at [1296, 355] on img "Next" at bounding box center [1298, 369] width 25 height 66
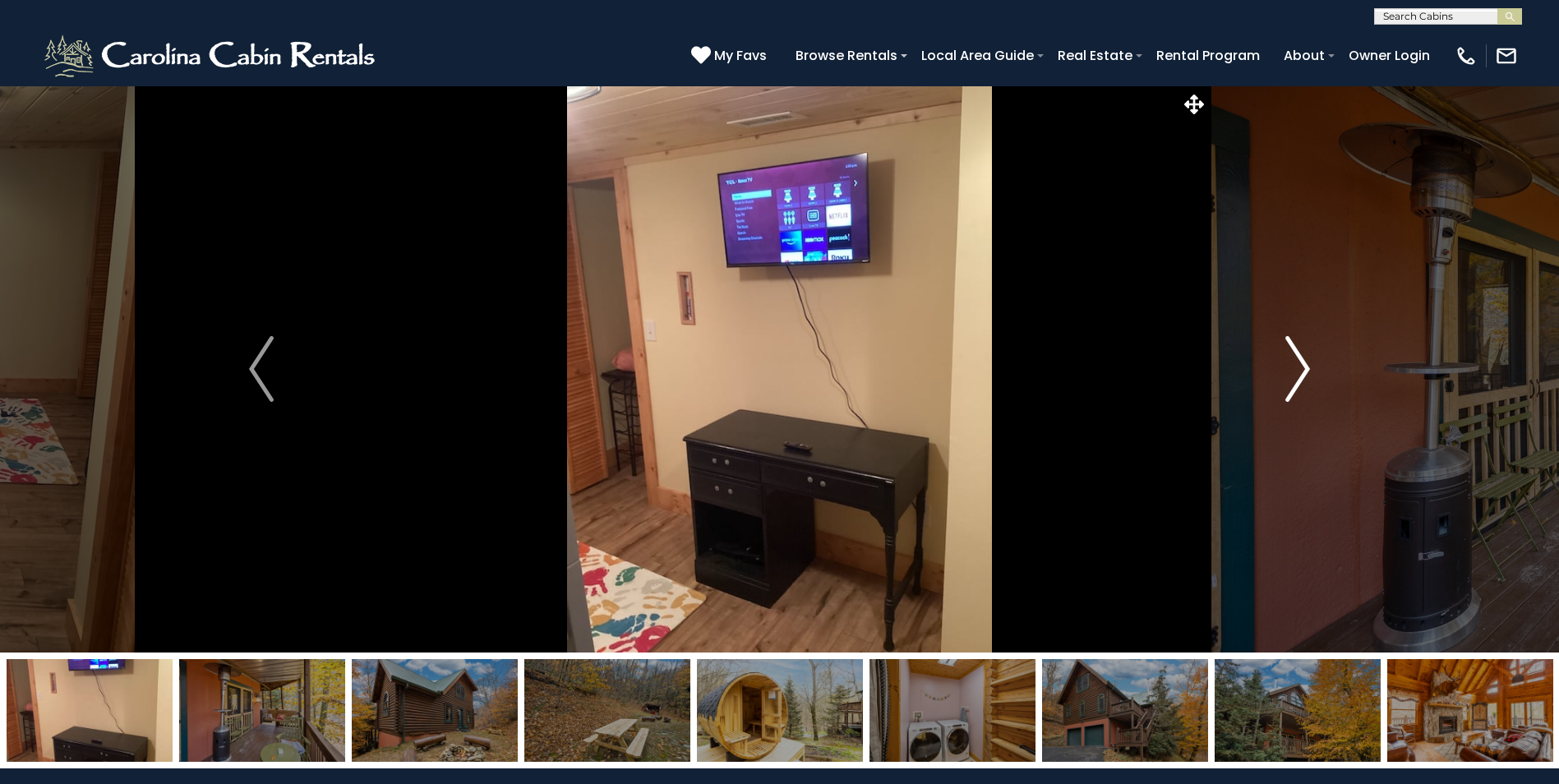
click at [1296, 355] on img "Next" at bounding box center [1298, 369] width 25 height 66
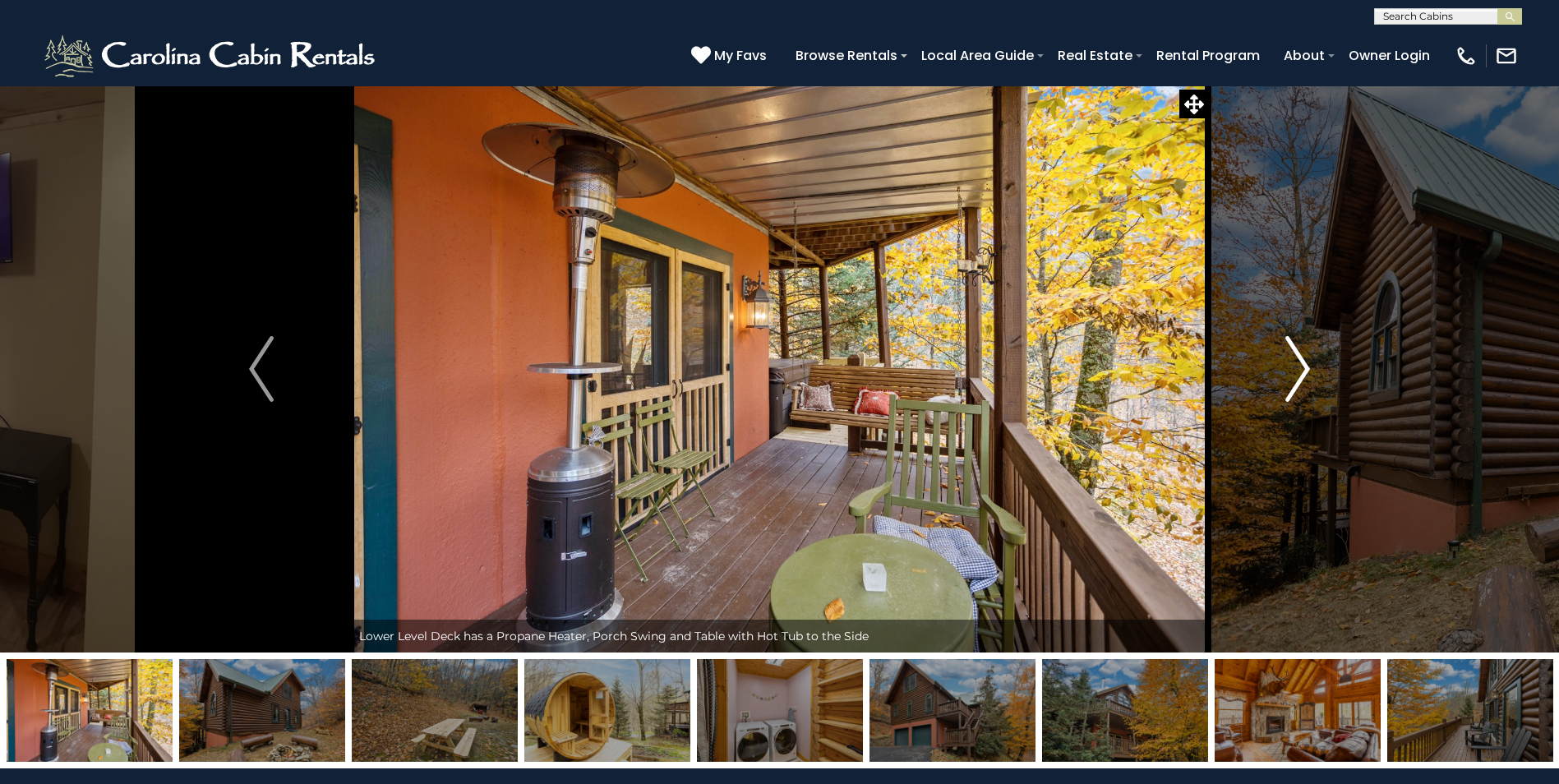
click at [1296, 355] on img "Next" at bounding box center [1298, 369] width 25 height 66
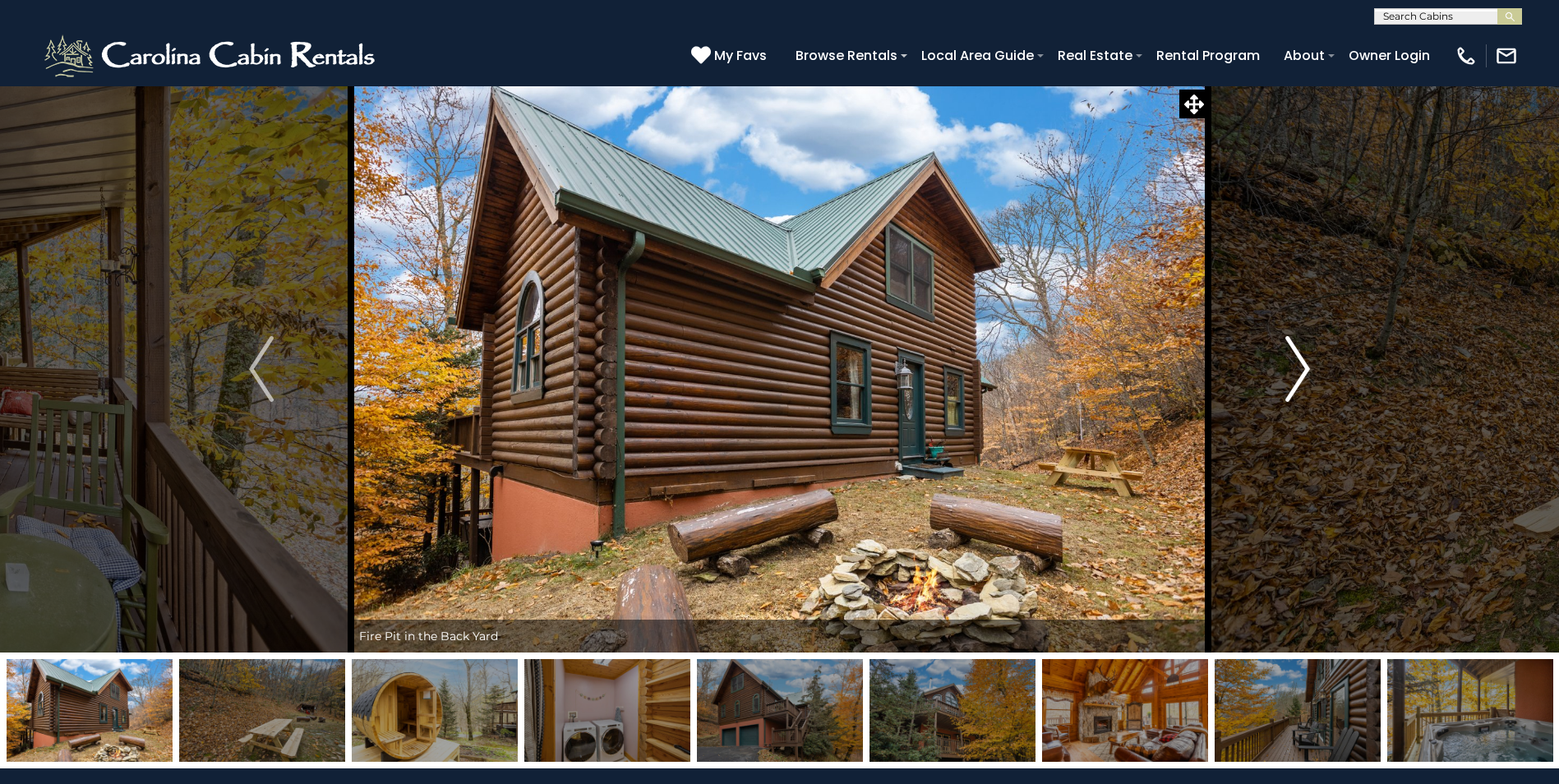
click at [1296, 355] on img "Next" at bounding box center [1298, 369] width 25 height 66
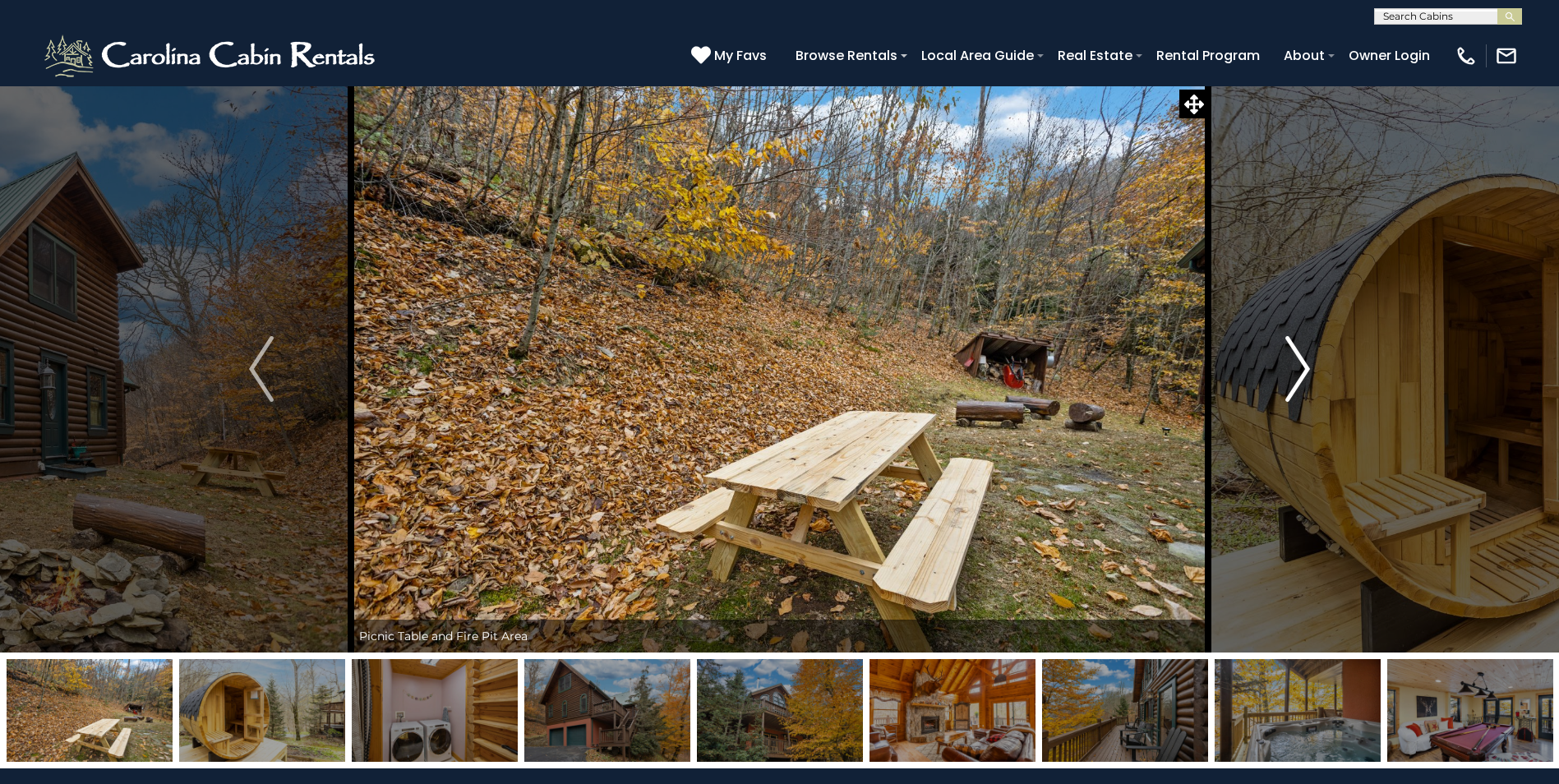
click at [1296, 355] on img "Next" at bounding box center [1298, 369] width 25 height 66
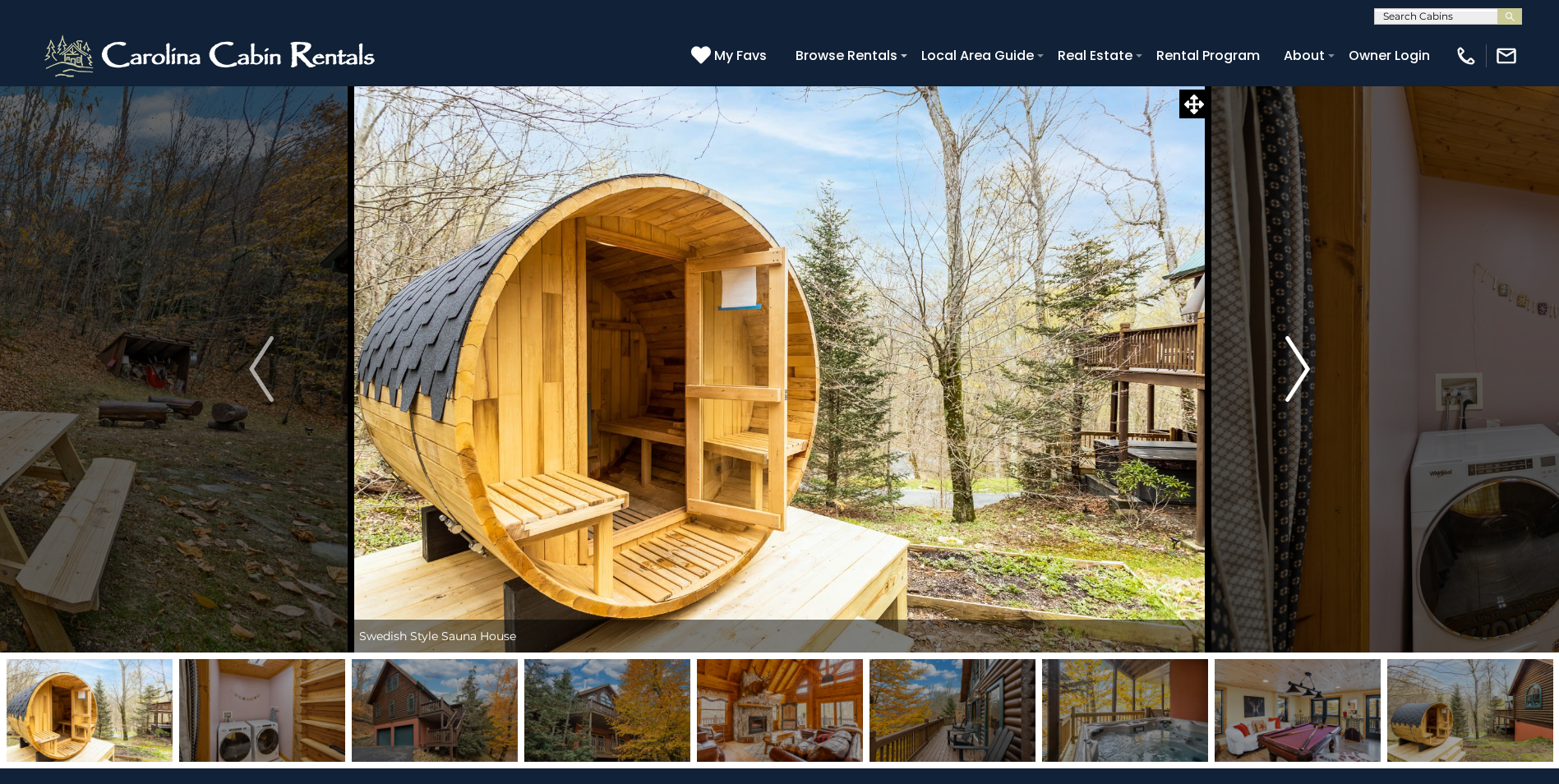
click at [1296, 355] on img "Next" at bounding box center [1298, 369] width 25 height 66
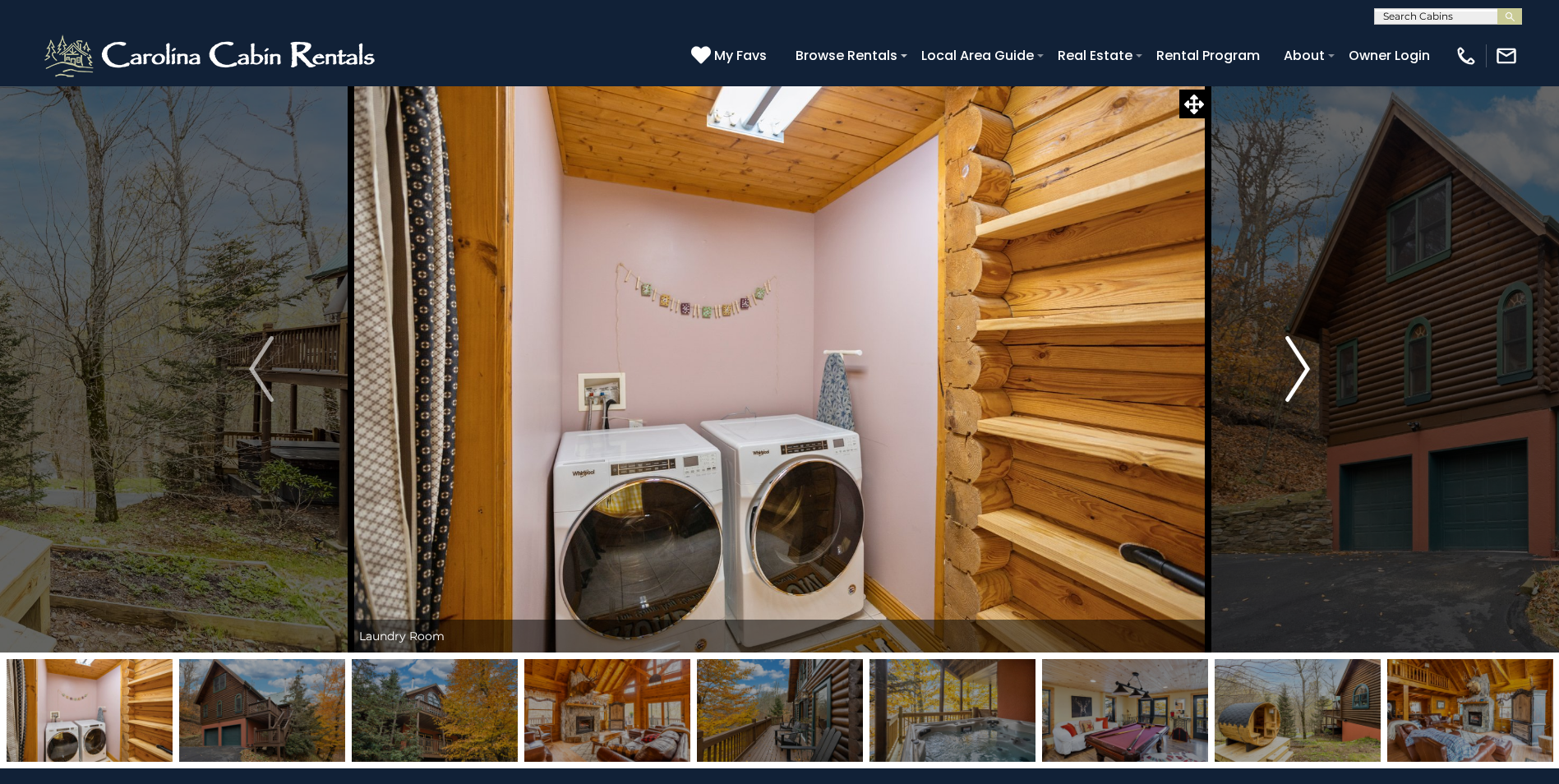
click at [1296, 355] on img "Next" at bounding box center [1298, 369] width 25 height 66
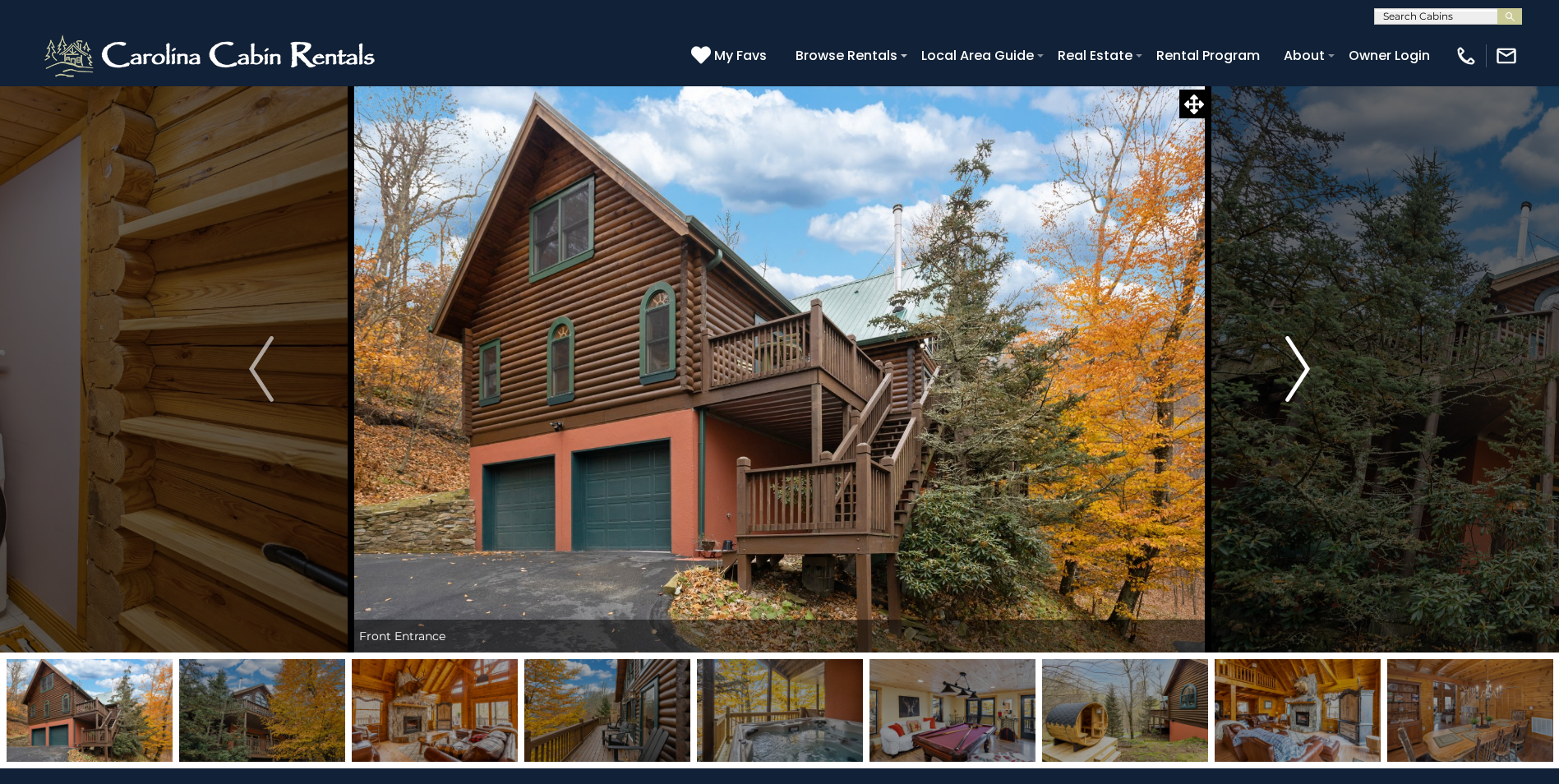
click at [1296, 355] on img "Next" at bounding box center [1298, 369] width 25 height 66
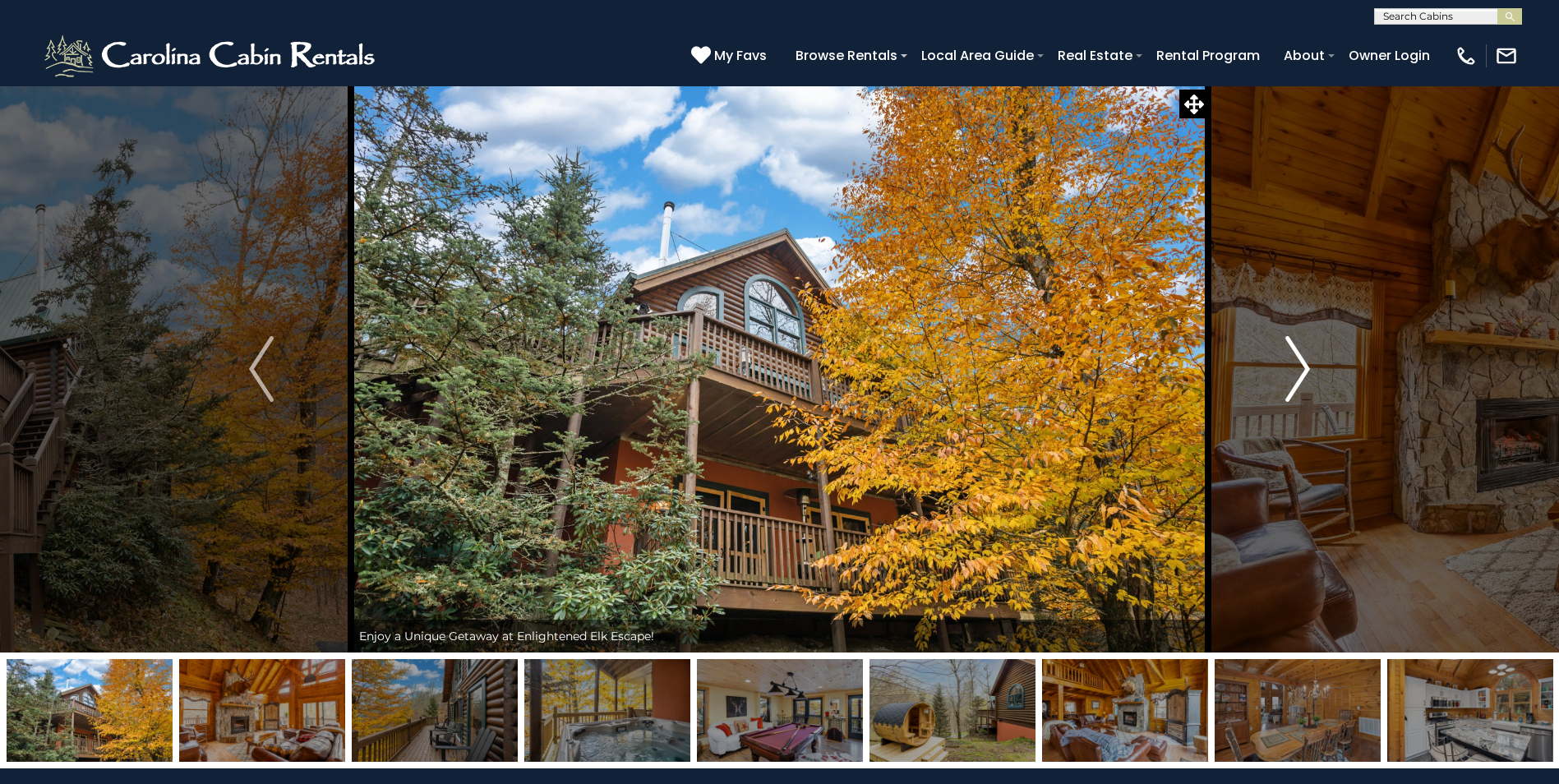
click at [1296, 355] on img "Next" at bounding box center [1298, 369] width 25 height 66
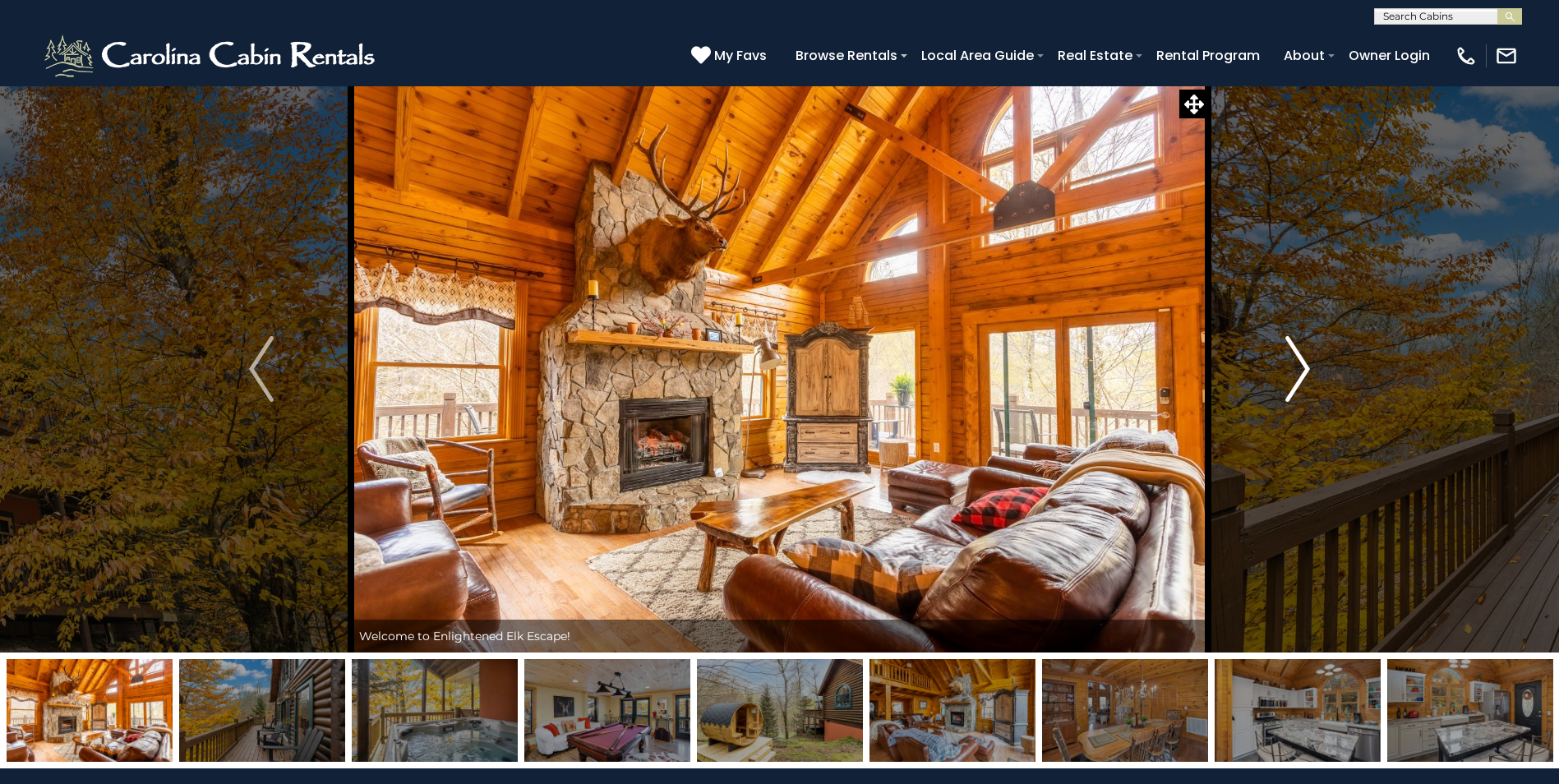
click at [1296, 355] on img "Next" at bounding box center [1298, 369] width 25 height 66
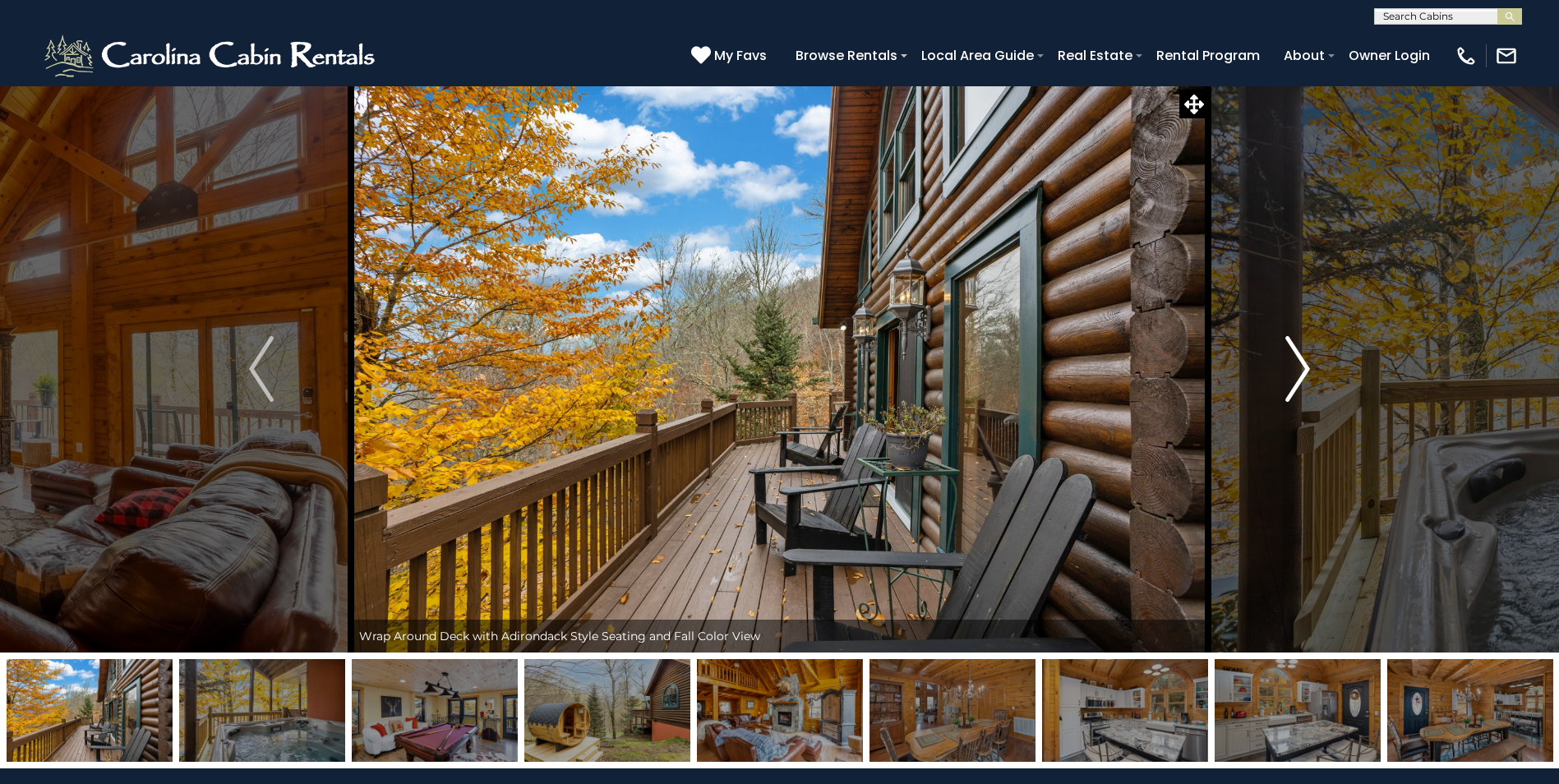
click at [1296, 354] on img "Next" at bounding box center [1298, 369] width 25 height 66
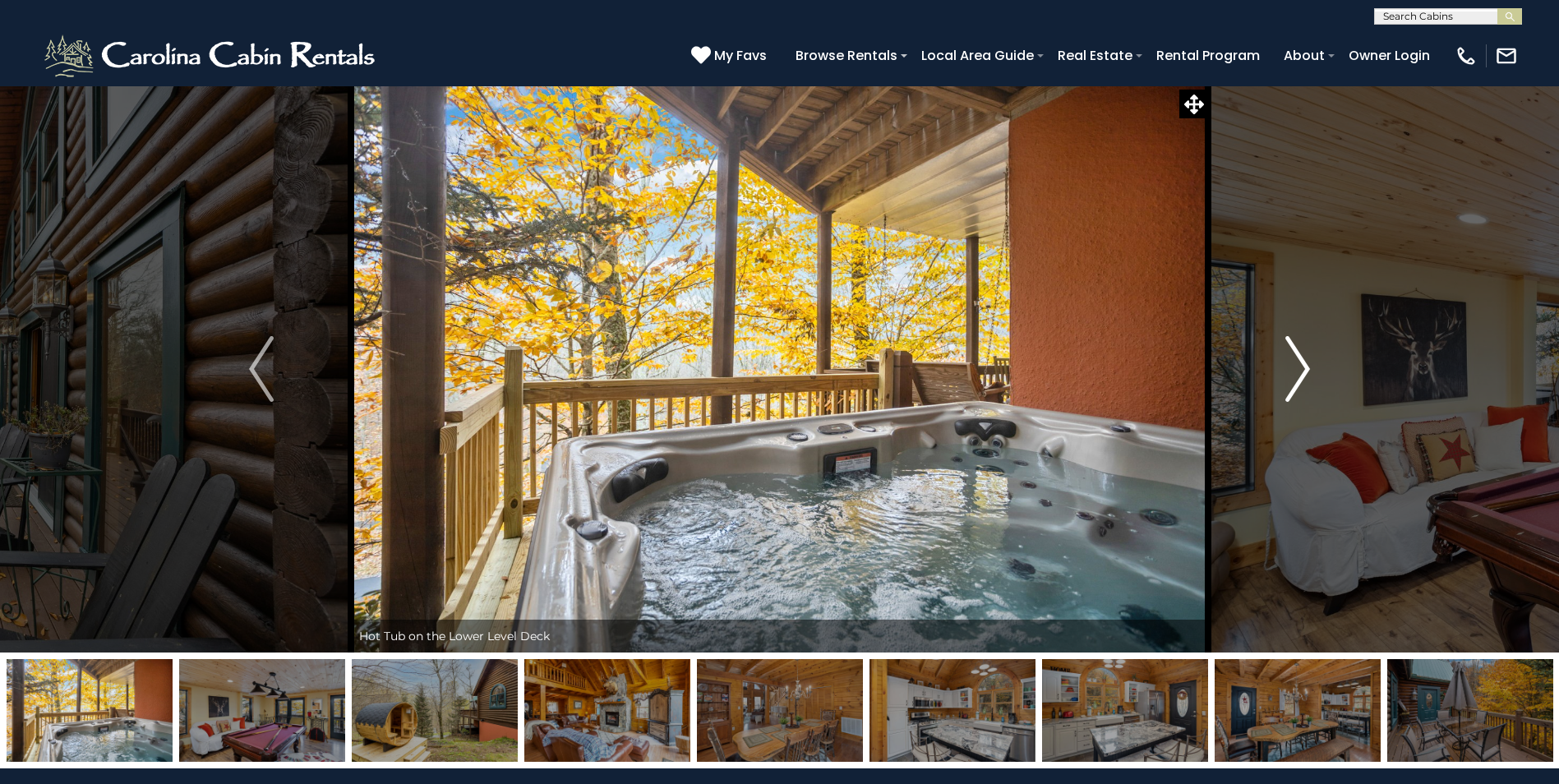
click at [1296, 354] on img "Next" at bounding box center [1298, 369] width 25 height 66
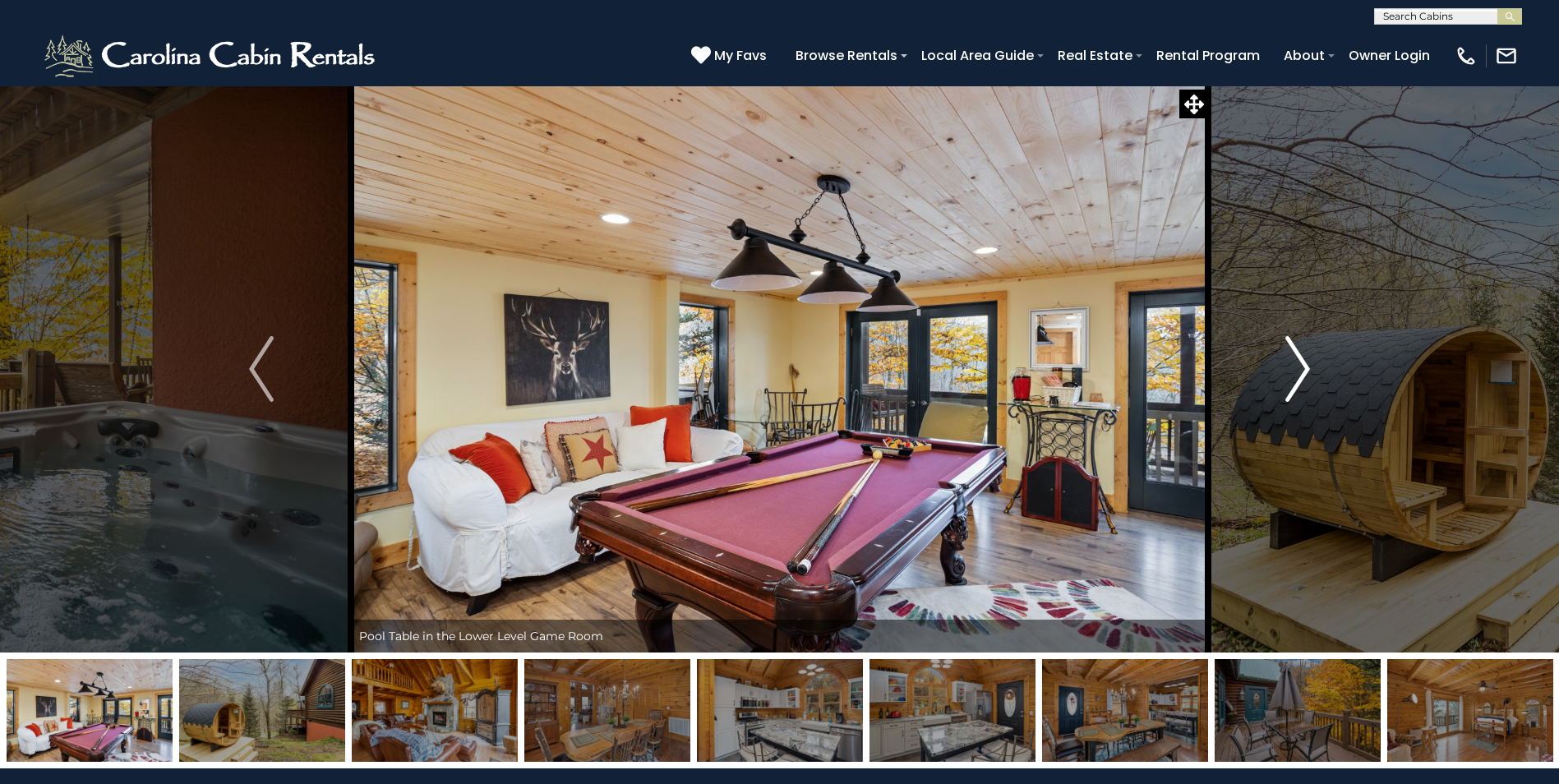
click at [1296, 354] on img "Next" at bounding box center [1298, 369] width 25 height 66
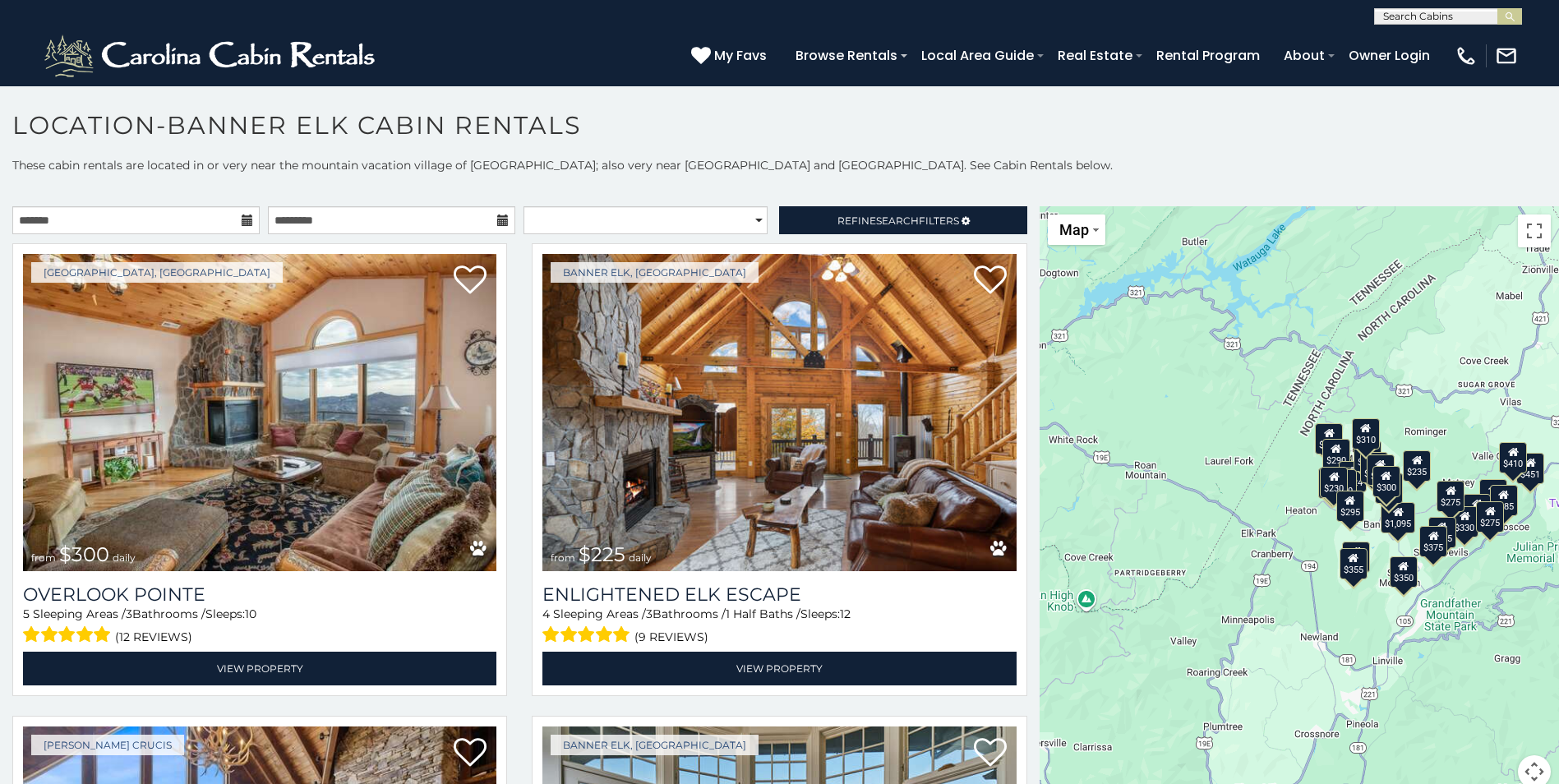
click at [242, 224] on icon at bounding box center [248, 220] width 12 height 12
click at [242, 220] on icon at bounding box center [248, 220] width 12 height 12
click at [167, 220] on input "text" at bounding box center [135, 220] width 248 height 28
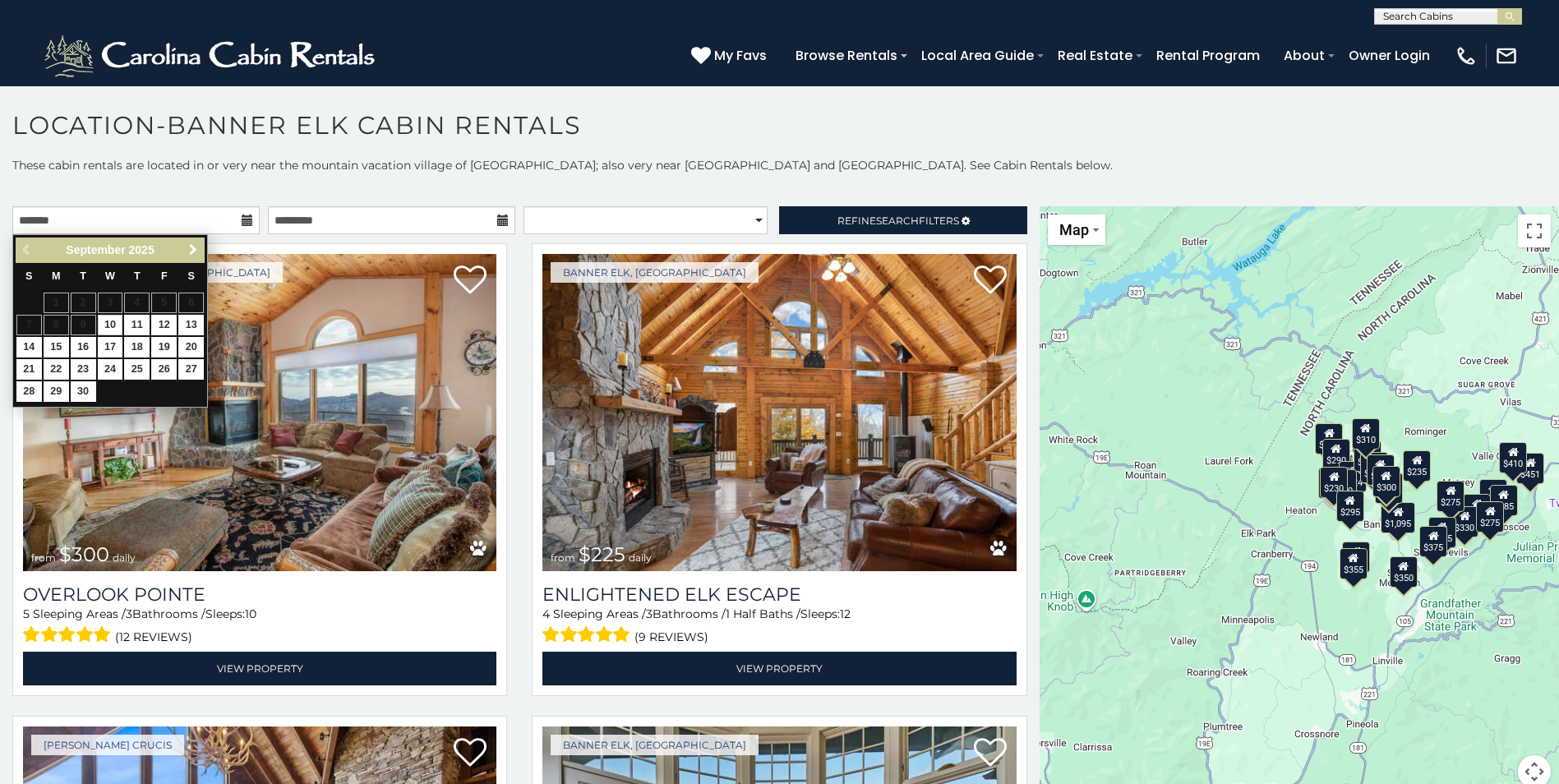
click at [192, 250] on span "Next" at bounding box center [192, 249] width 13 height 13
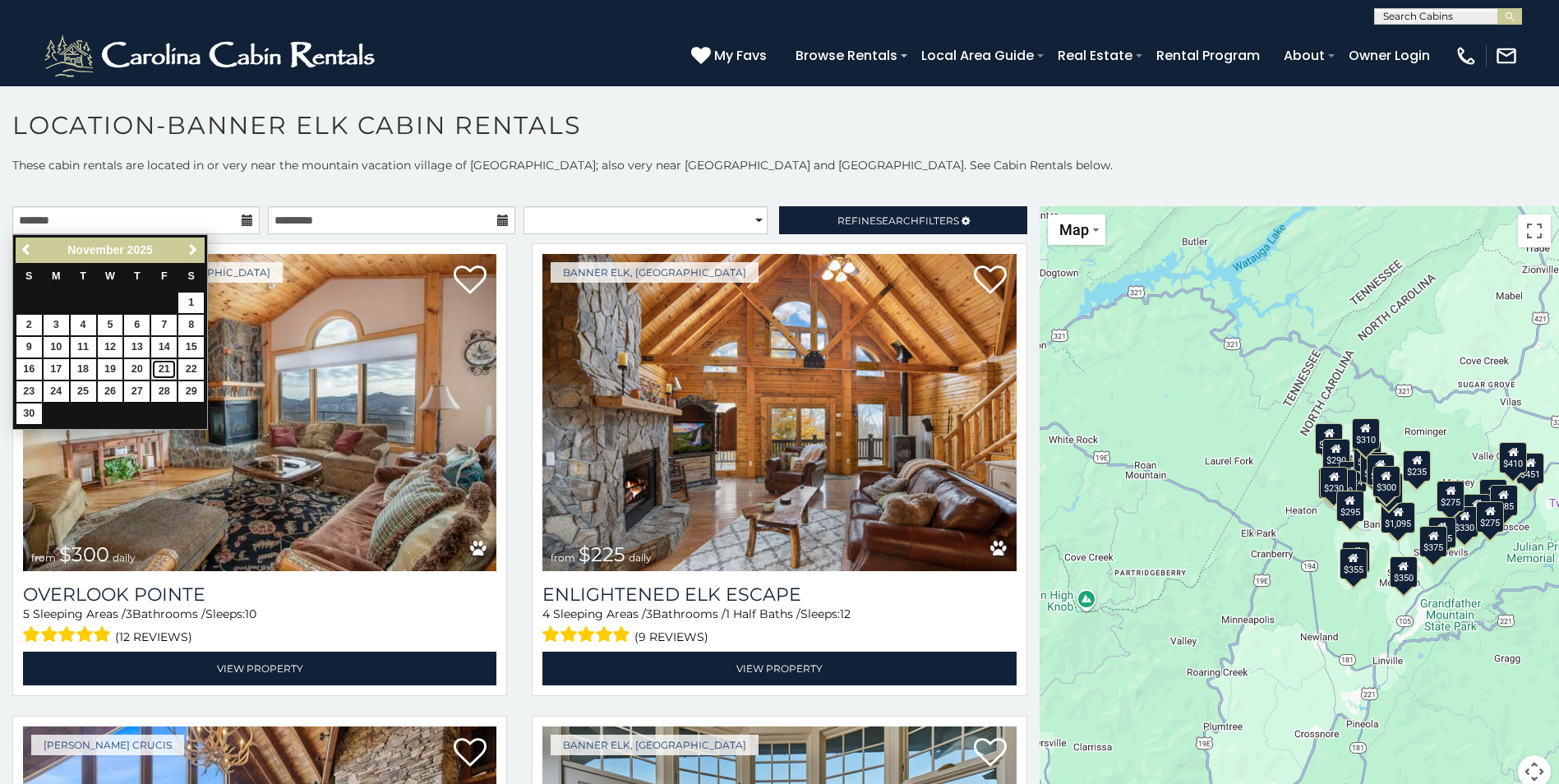
click at [158, 375] on link "21" at bounding box center [164, 369] width 26 height 20
type input "**********"
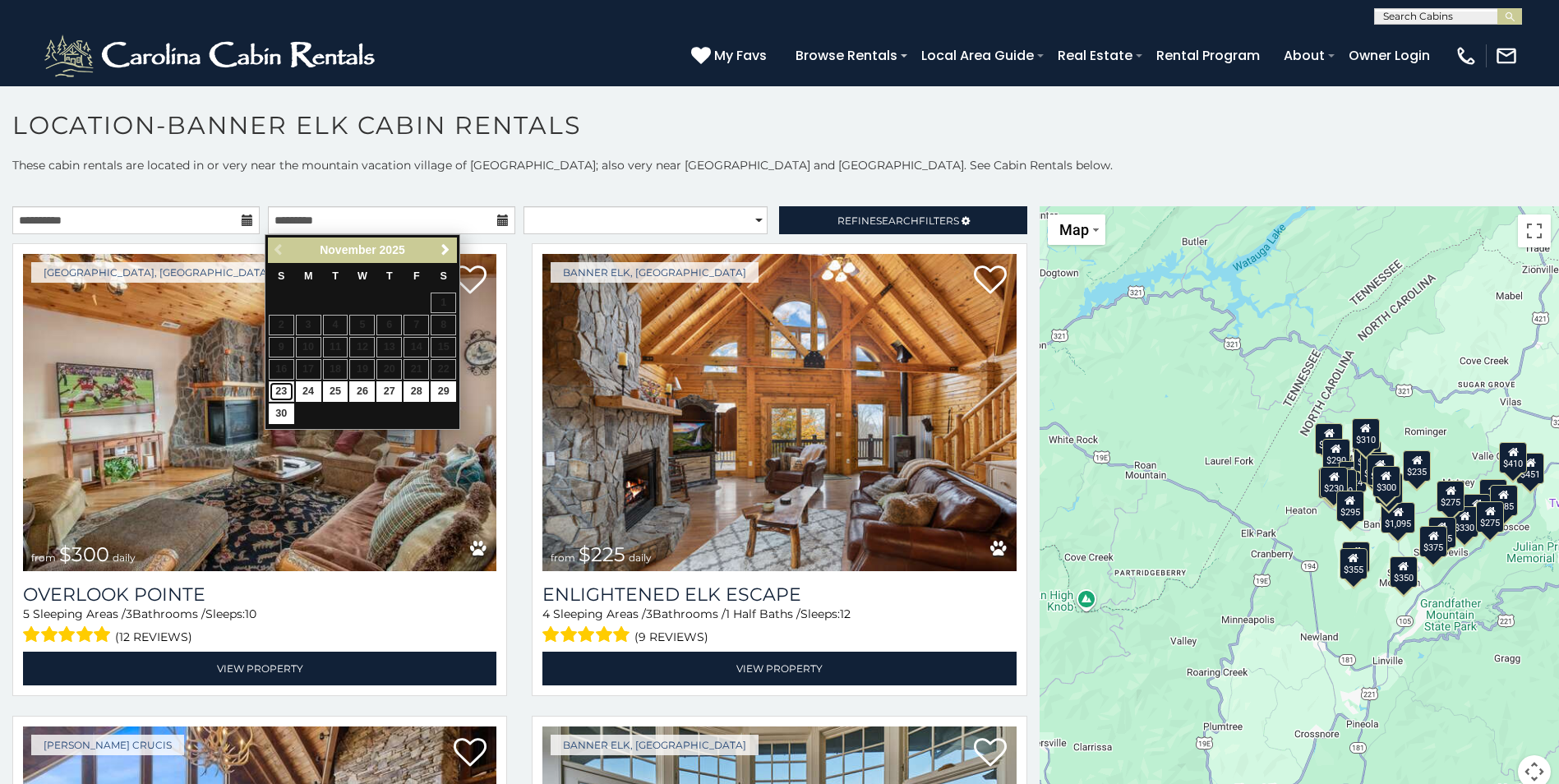
click at [276, 392] on link "23" at bounding box center [282, 392] width 26 height 20
type input "**********"
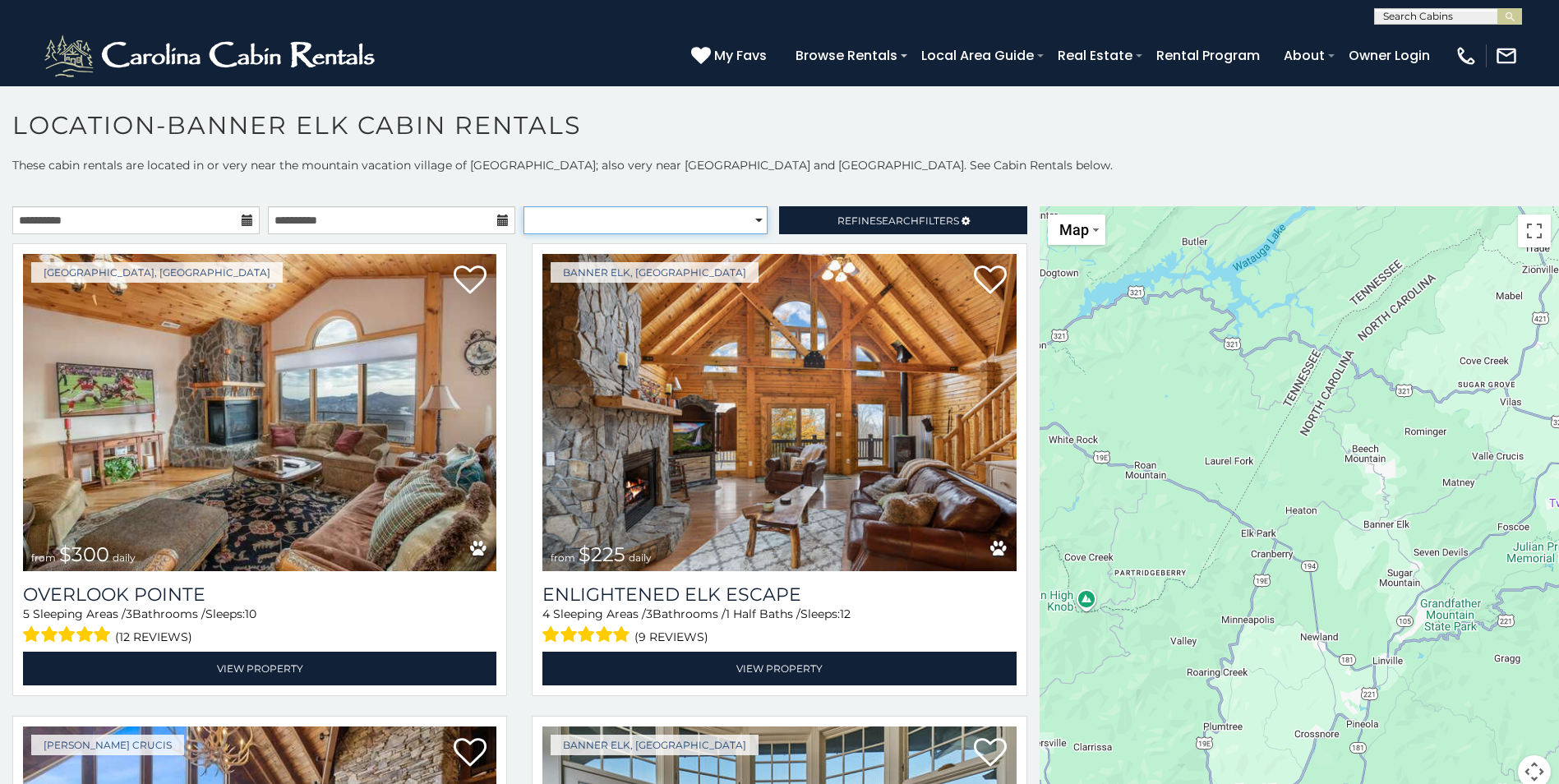
click at [748, 217] on select "**********" at bounding box center [645, 220] width 244 height 28
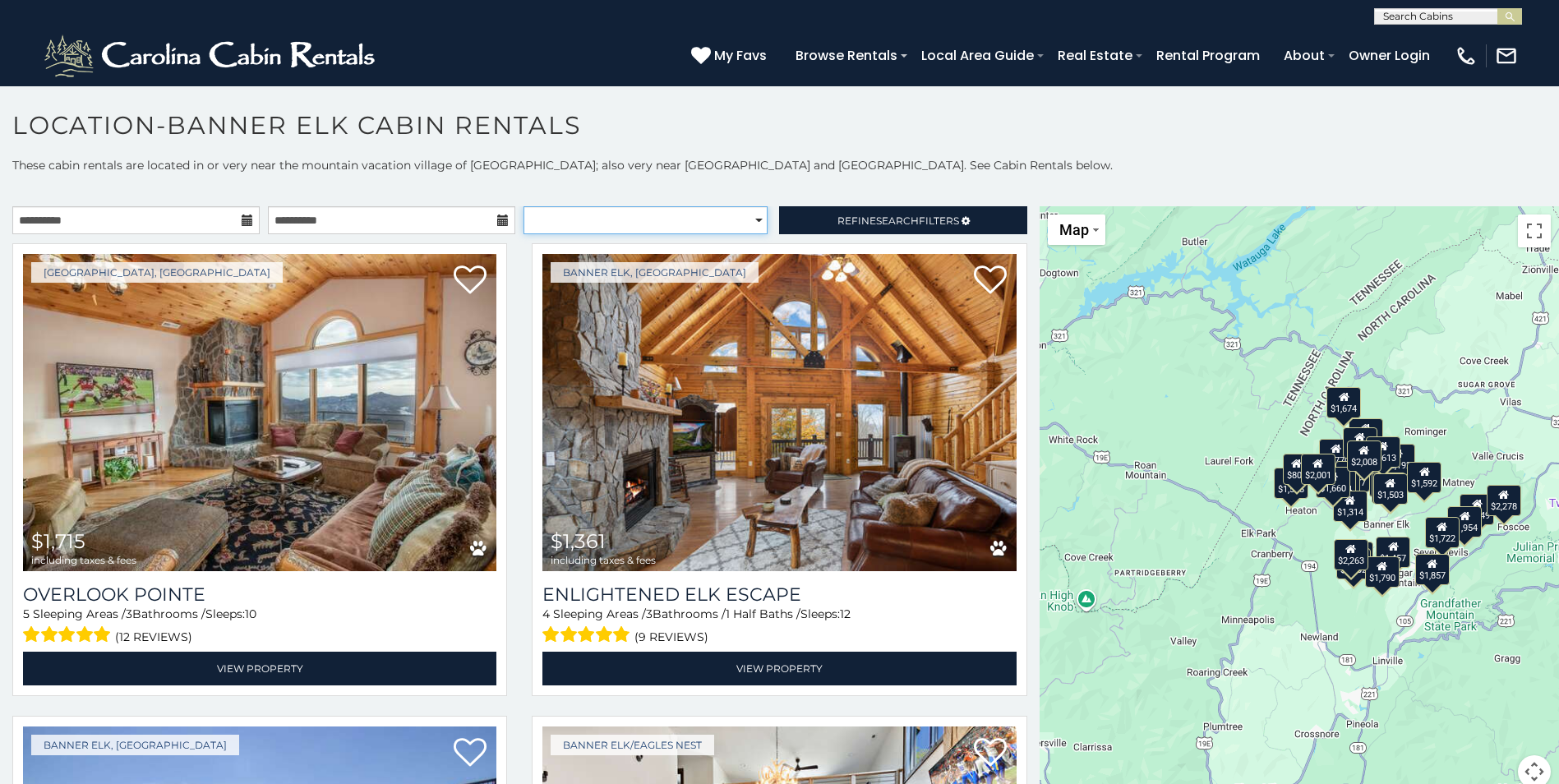
click at [748, 217] on select "**********" at bounding box center [645, 220] width 244 height 28
click at [839, 215] on span "Refine Search Filters" at bounding box center [898, 220] width 122 height 12
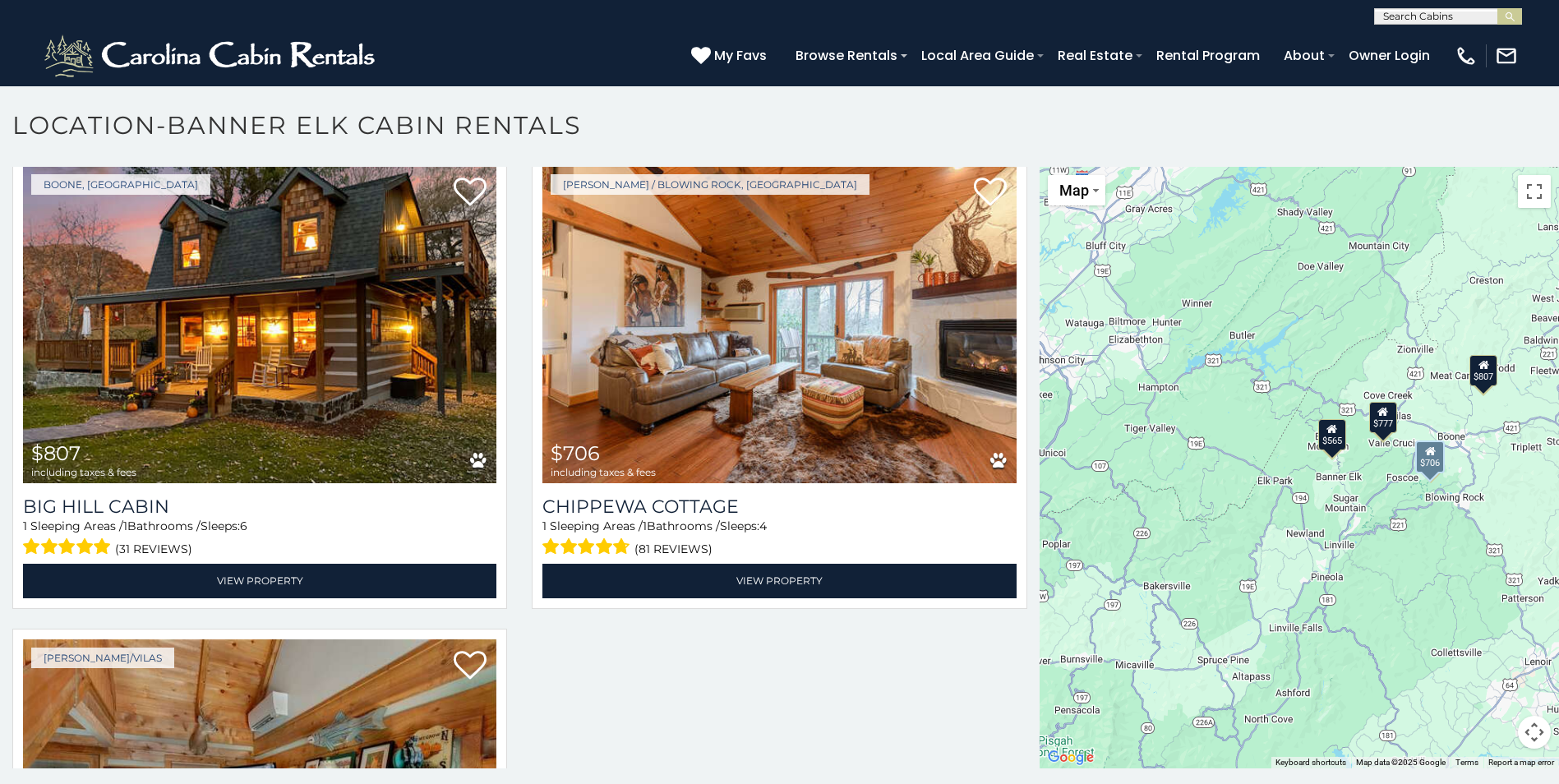
scroll to position [904, 0]
